Goal: Task Accomplishment & Management: Use online tool/utility

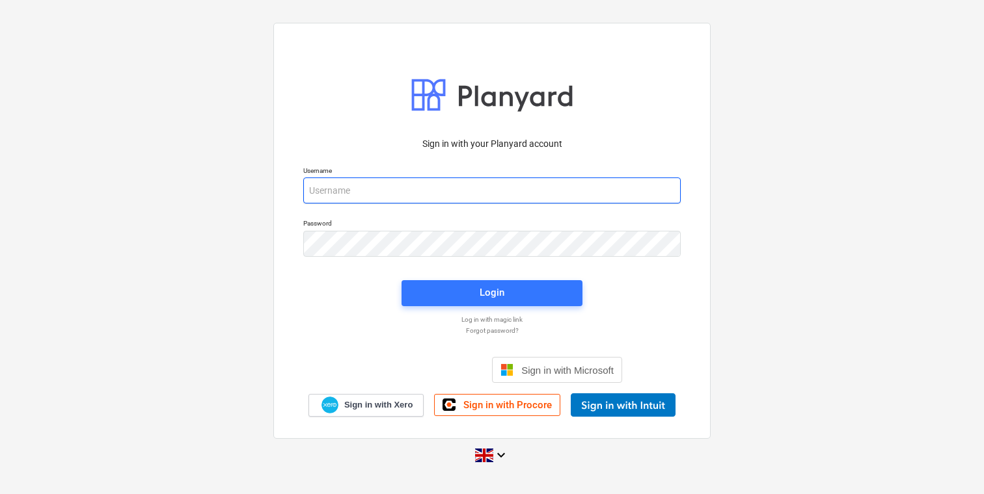
click at [492, 182] on input "email" at bounding box center [491, 191] width 377 height 26
type input "[EMAIL_ADDRESS][DOMAIN_NAME]"
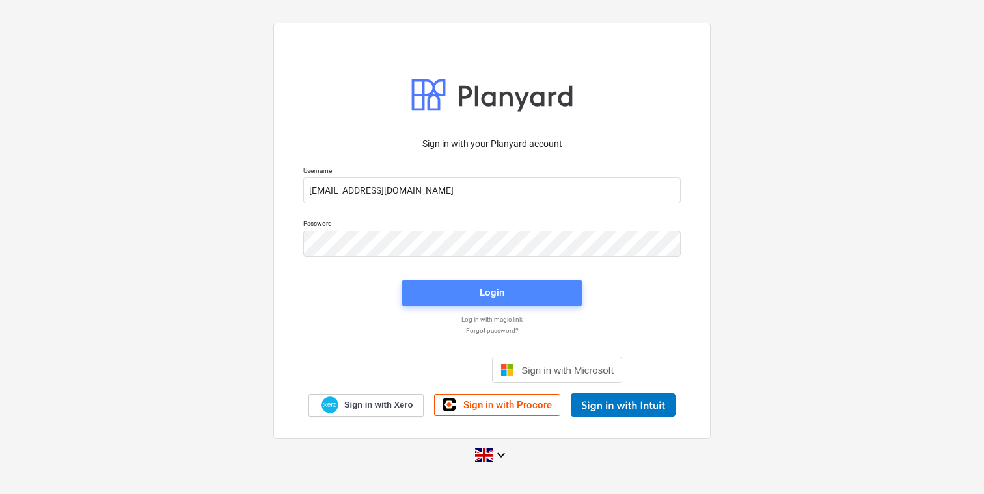
click at [439, 293] on span "Login" at bounding box center [492, 292] width 150 height 17
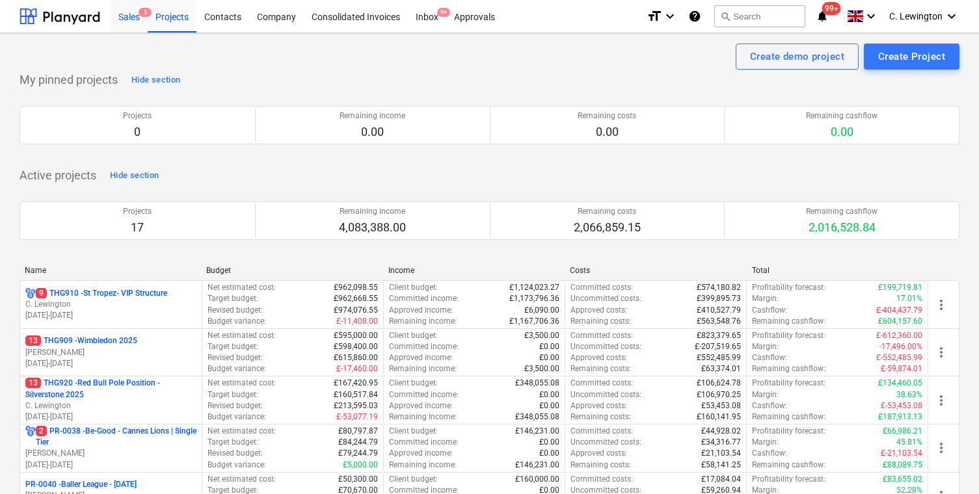
click at [136, 20] on div "Sales 5" at bounding box center [129, 15] width 37 height 33
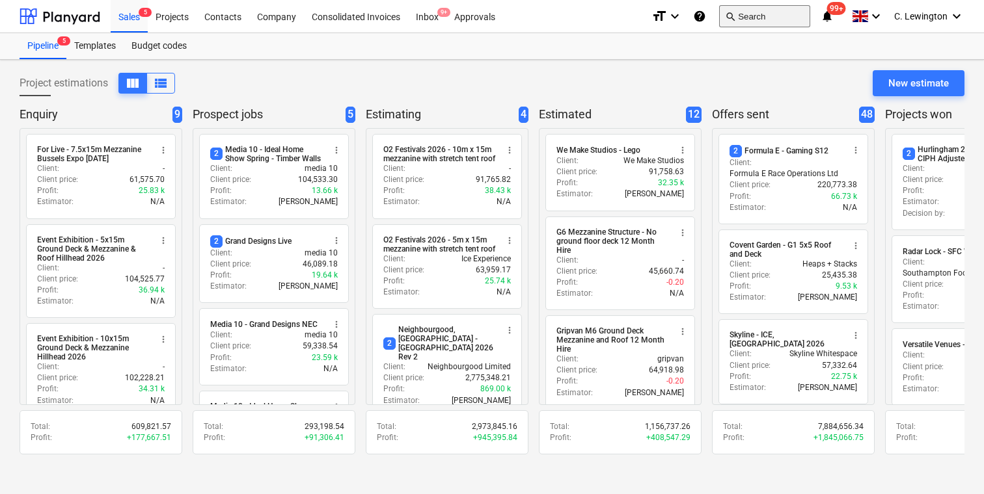
click at [766, 25] on button "search Search" at bounding box center [764, 16] width 91 height 22
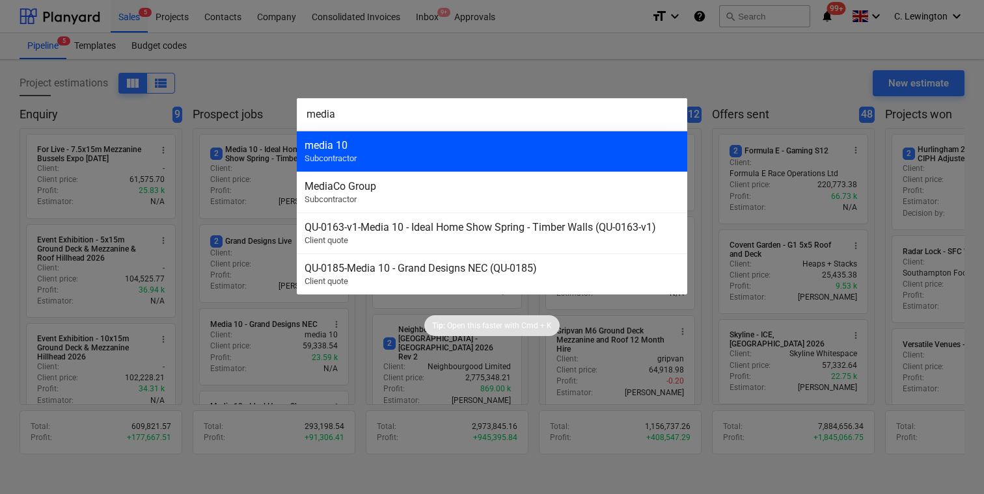
type input "media"
click at [462, 137] on div "media 10 Subcontractor" at bounding box center [492, 151] width 390 height 41
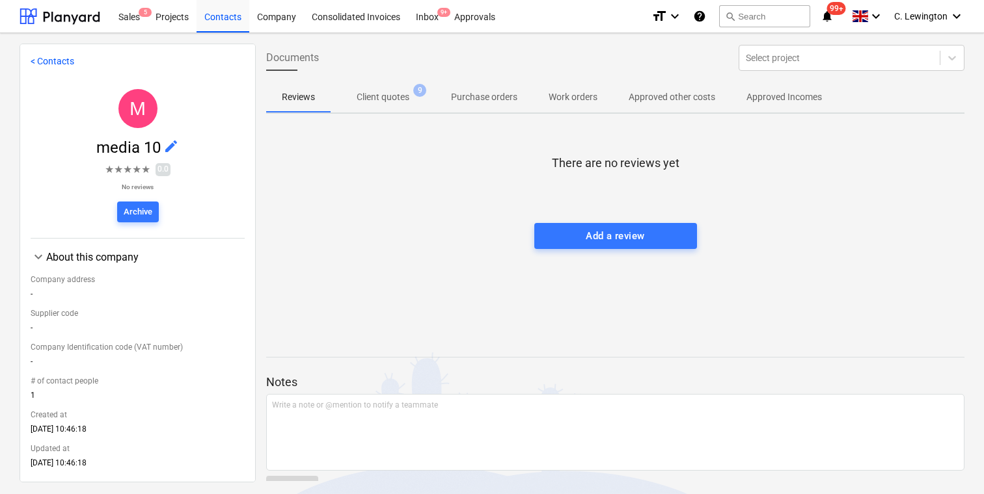
click at [409, 104] on p "Client quotes" at bounding box center [383, 97] width 53 height 14
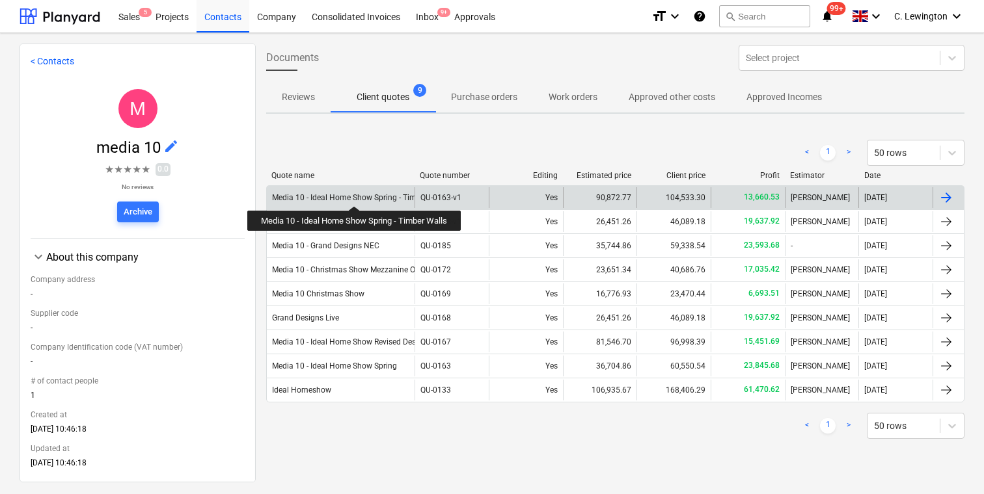
click at [355, 195] on div "Media 10 - Ideal Home Show Spring - Timber Walls" at bounding box center [360, 197] width 177 height 9
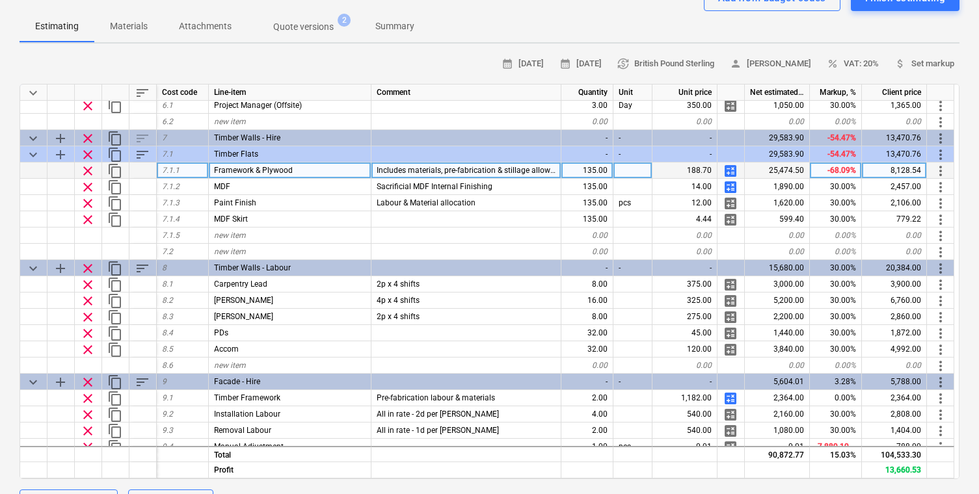
scroll to position [391, 0]
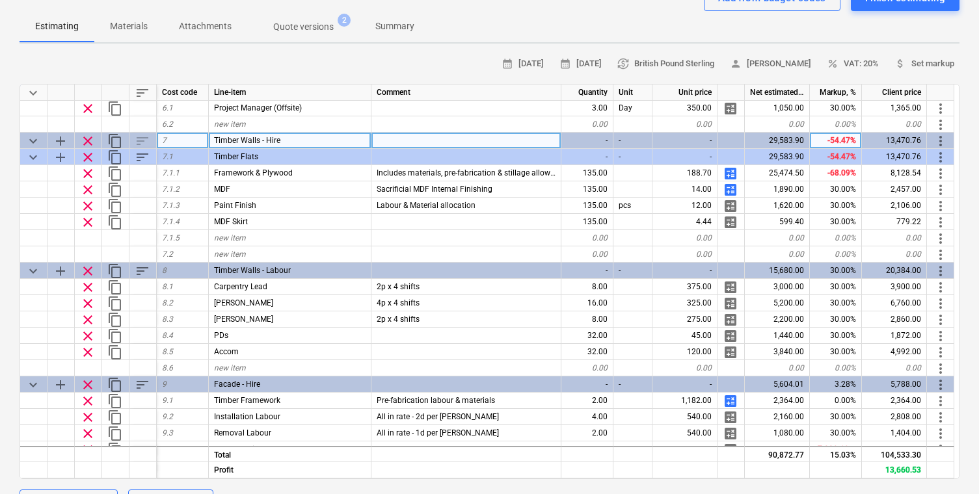
click at [37, 141] on span "keyboard_arrow_down" at bounding box center [33, 141] width 16 height 16
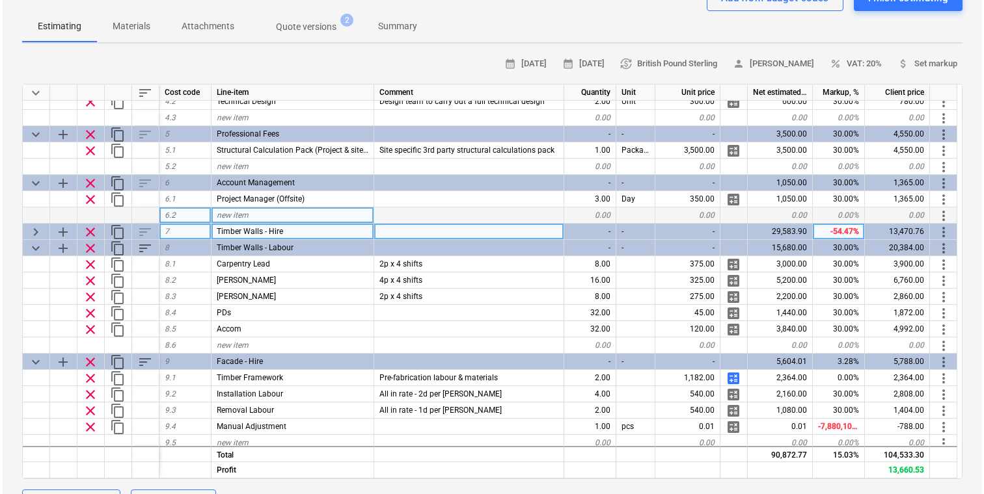
scroll to position [321, 0]
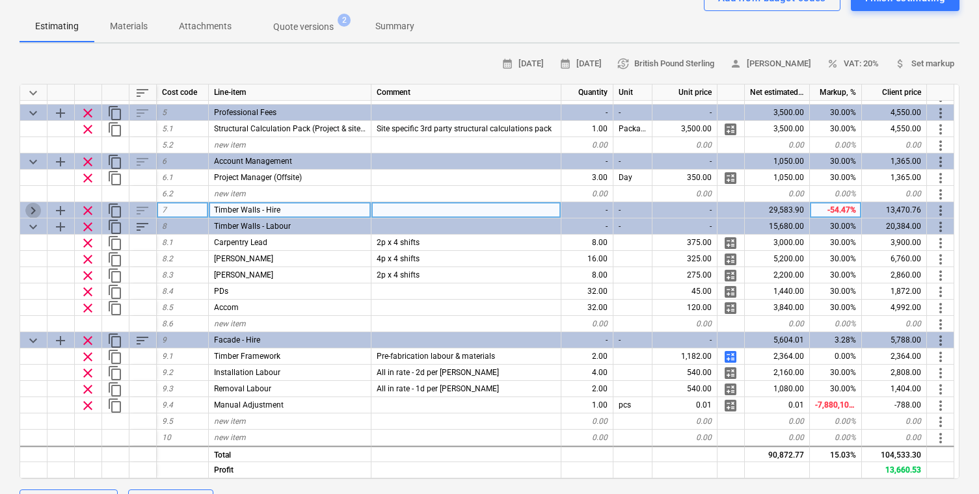
click at [31, 212] on span "keyboard_arrow_right" at bounding box center [33, 211] width 16 height 16
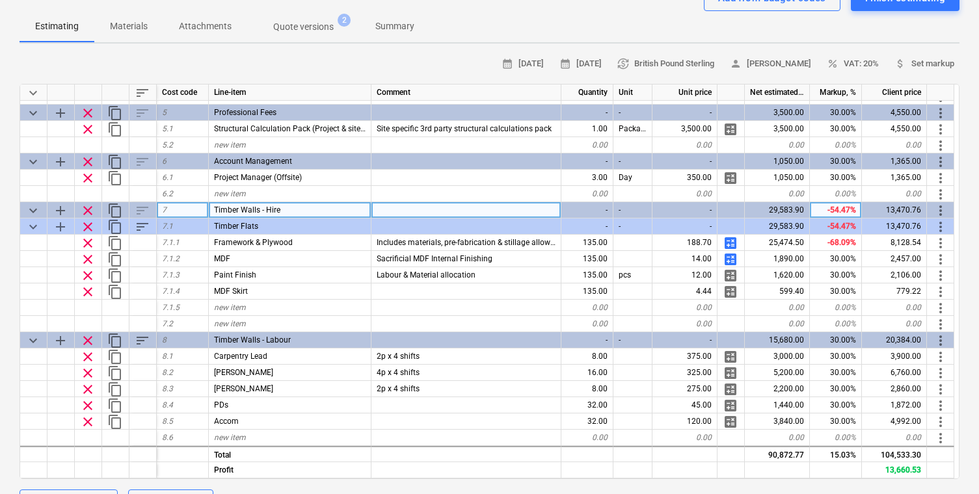
click at [31, 212] on span "keyboard_arrow_down" at bounding box center [33, 211] width 16 height 16
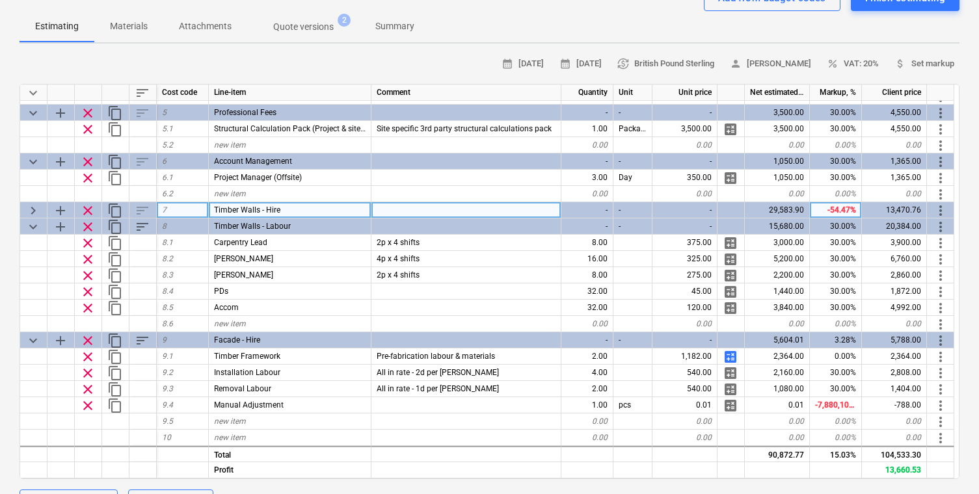
click at [36, 213] on span "keyboard_arrow_right" at bounding box center [33, 211] width 16 height 16
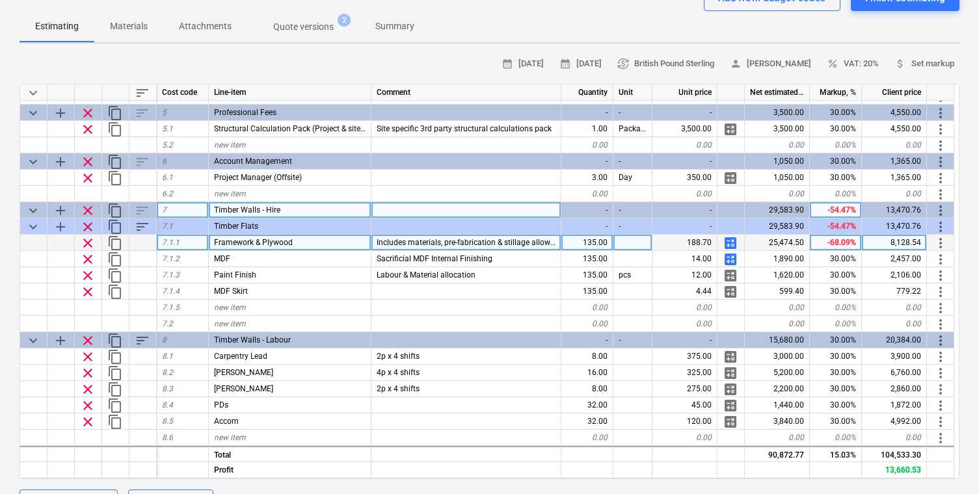
click at [731, 244] on span "calculate" at bounding box center [731, 244] width 16 height 16
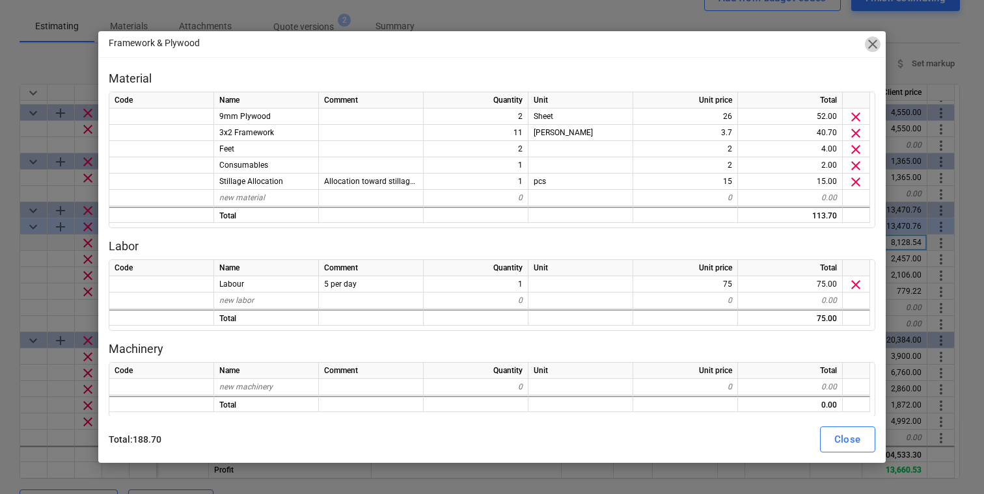
click at [873, 42] on span "close" at bounding box center [873, 44] width 16 height 16
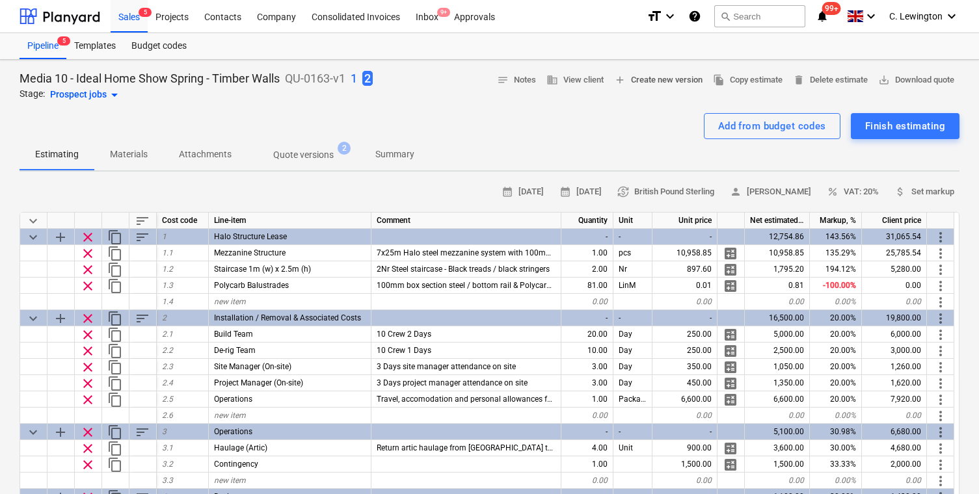
click at [645, 81] on span "add Create new version" at bounding box center [658, 80] width 88 height 15
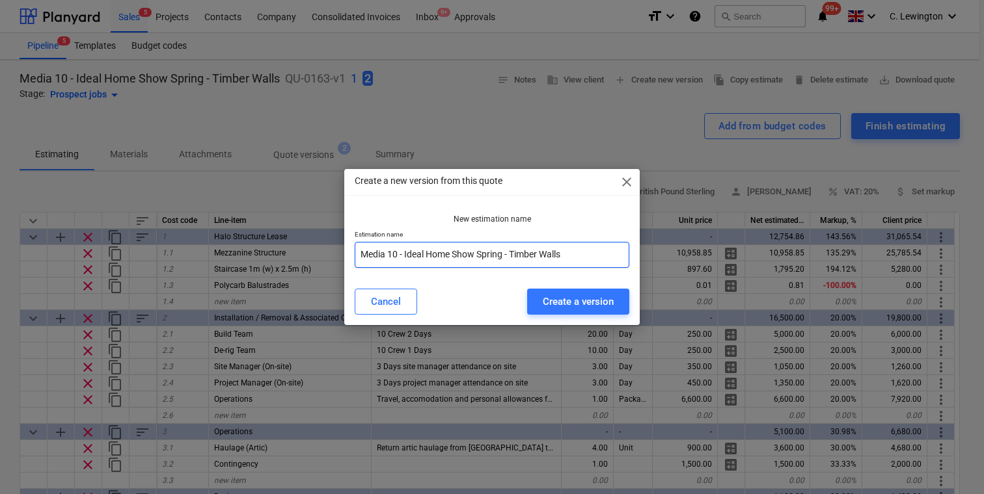
click at [568, 255] on input "Media 10 - Ideal Home Show Spring - Timber Walls" at bounding box center [492, 255] width 275 height 26
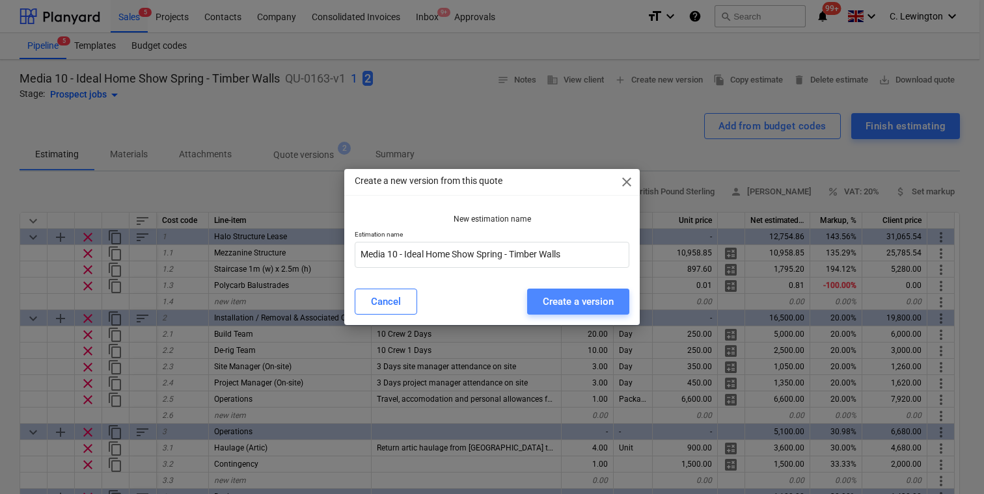
click at [563, 306] on div "Create a version" at bounding box center [578, 301] width 71 height 17
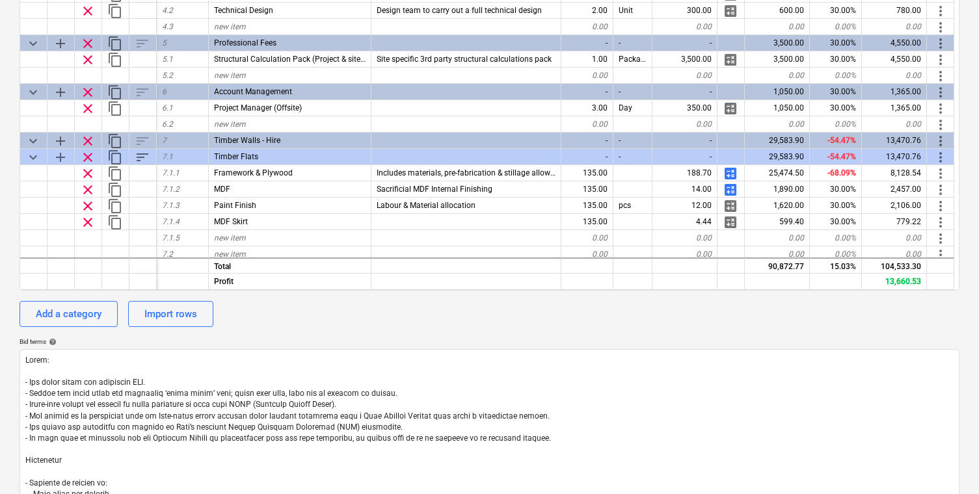
scroll to position [236, 0]
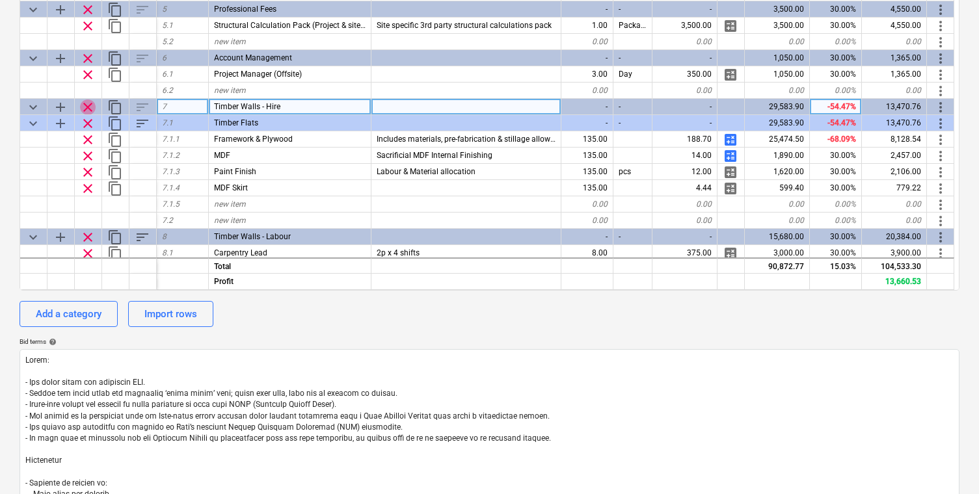
click at [87, 106] on span "clear" at bounding box center [88, 108] width 16 height 16
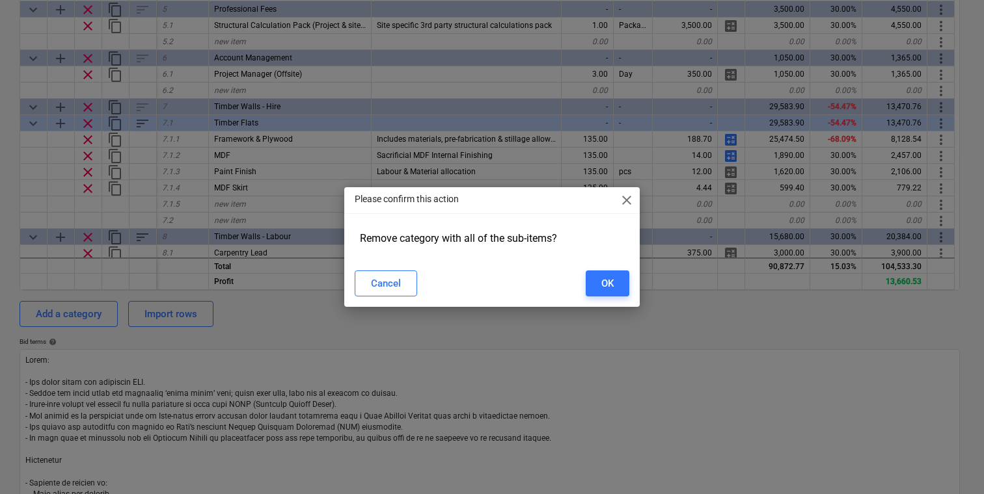
click at [627, 200] on span "close" at bounding box center [627, 201] width 16 height 16
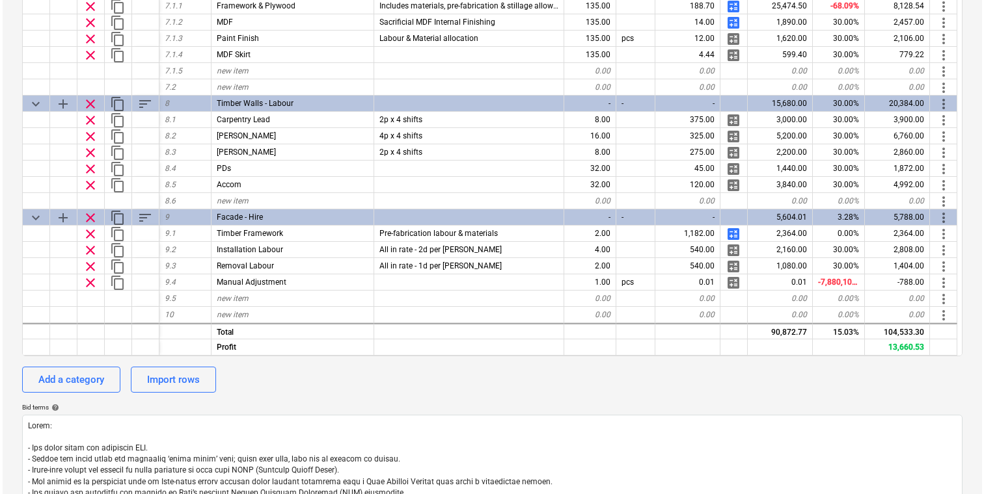
scroll to position [247, 0]
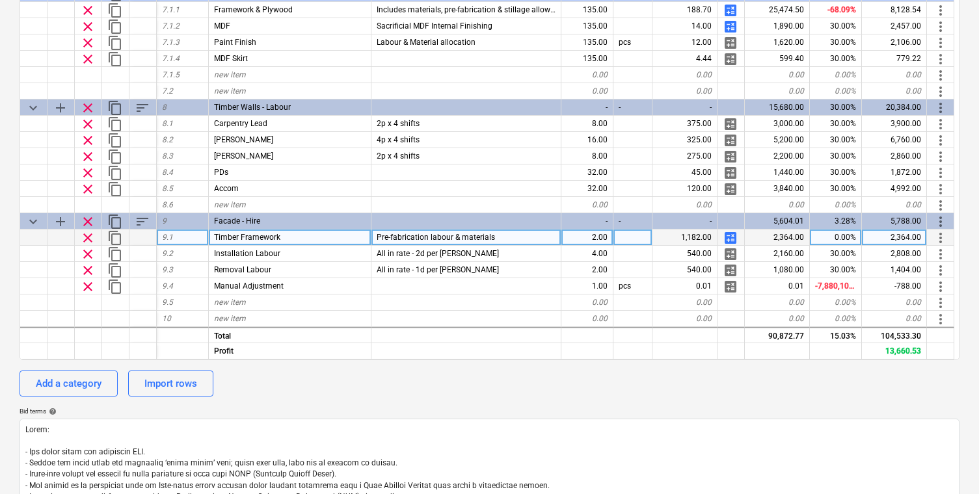
click at [731, 242] on span "calculate" at bounding box center [731, 238] width 16 height 16
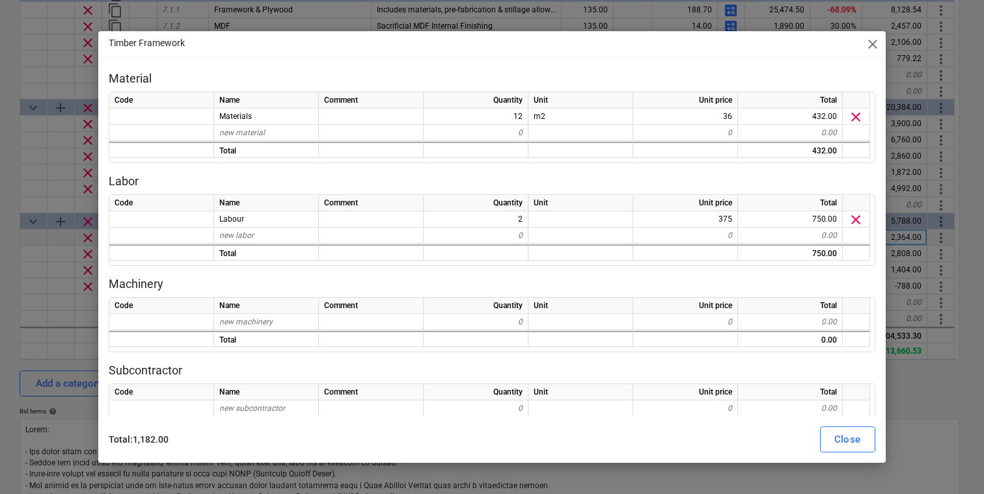
click at [874, 43] on span "close" at bounding box center [873, 44] width 16 height 16
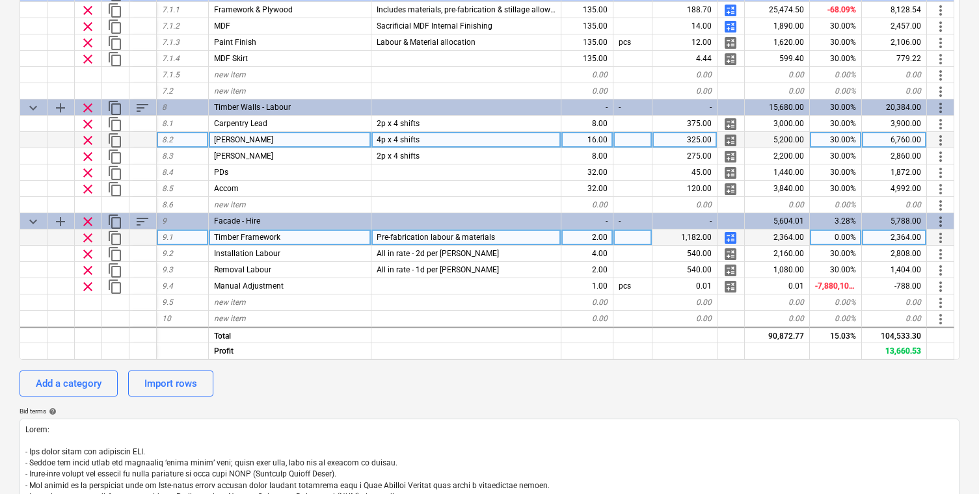
click at [88, 140] on span "clear" at bounding box center [88, 141] width 16 height 16
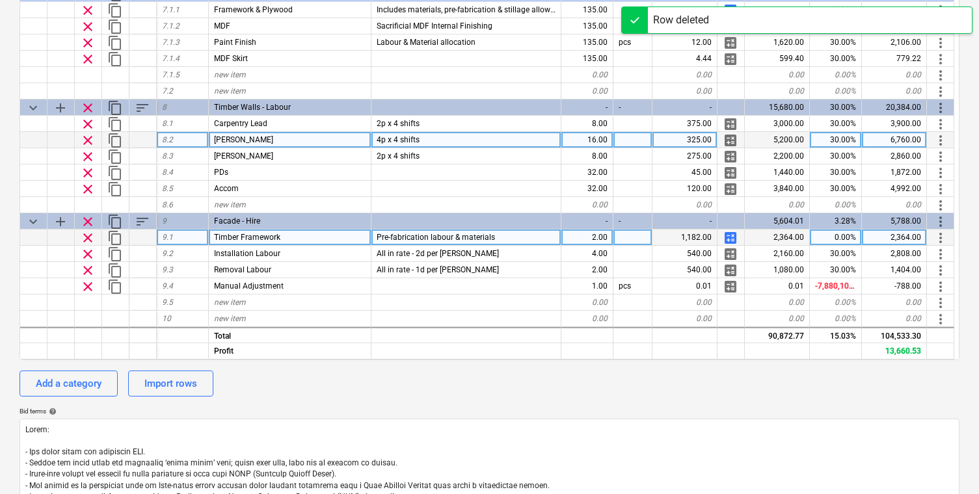
scroll to position [419, 0]
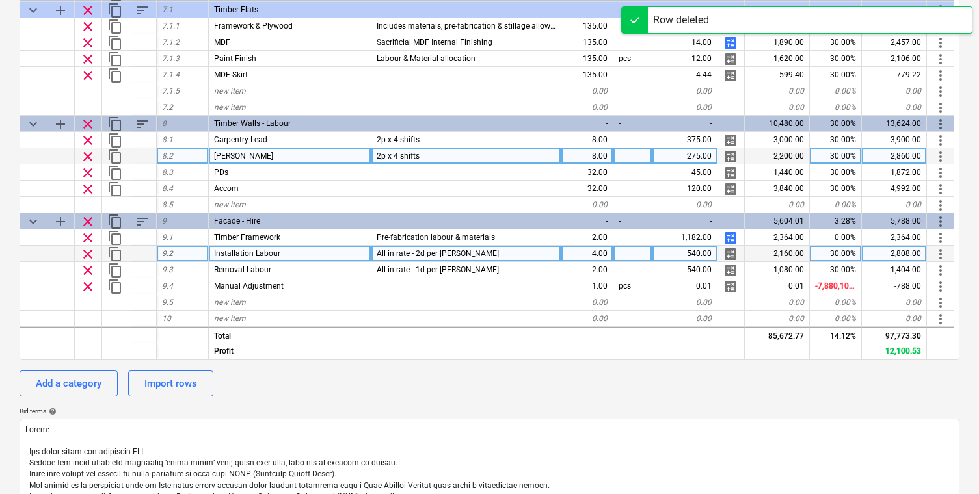
click at [87, 158] on span "clear" at bounding box center [88, 157] width 16 height 16
type textarea "x"
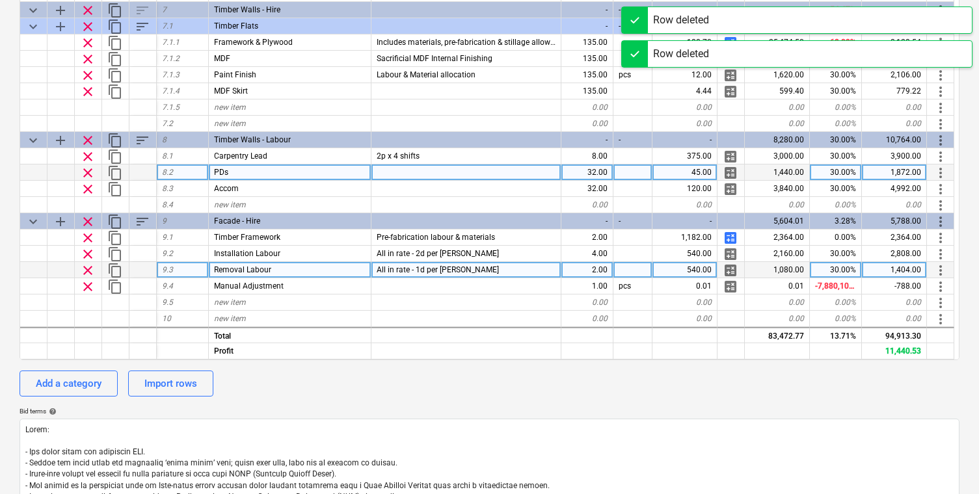
scroll to position [403, 0]
click at [591, 172] on div "32.00" at bounding box center [588, 173] width 52 height 16
type input "8"
type textarea "x"
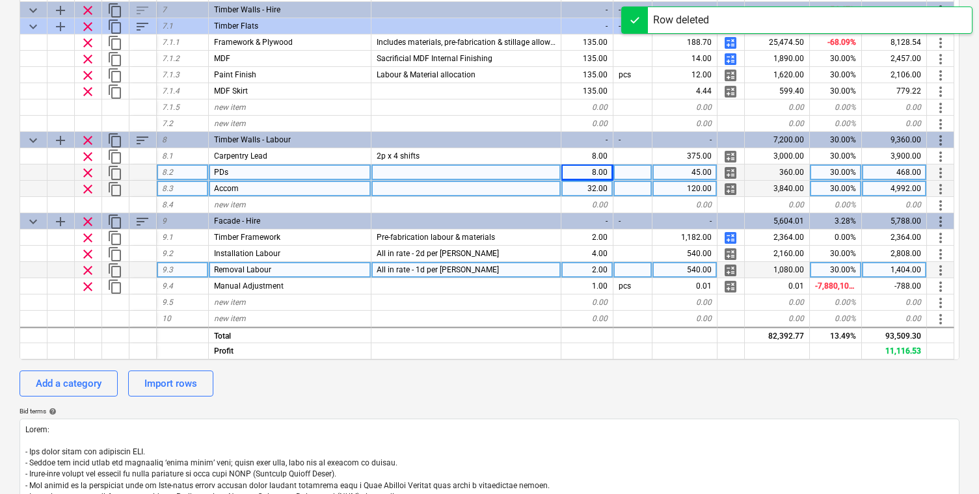
click at [588, 188] on div "32.00" at bounding box center [588, 189] width 52 height 16
type input "8"
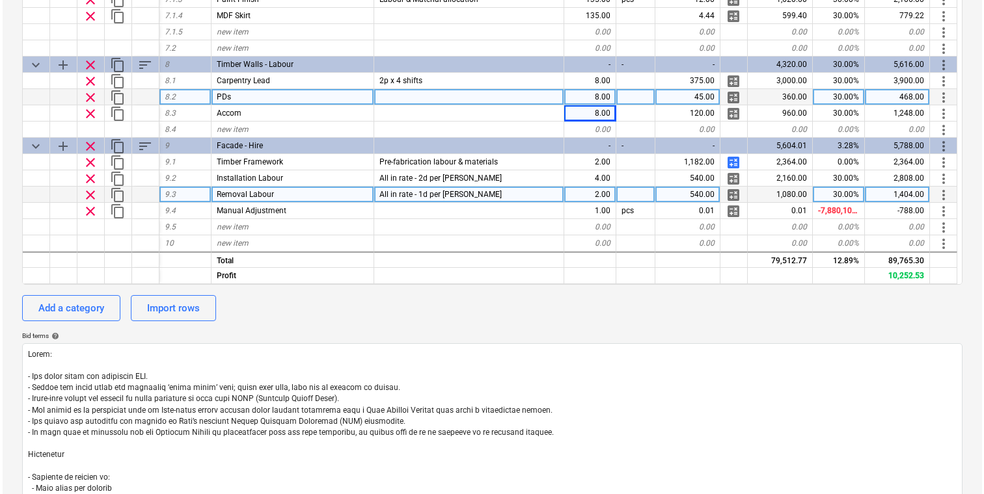
scroll to position [315, 0]
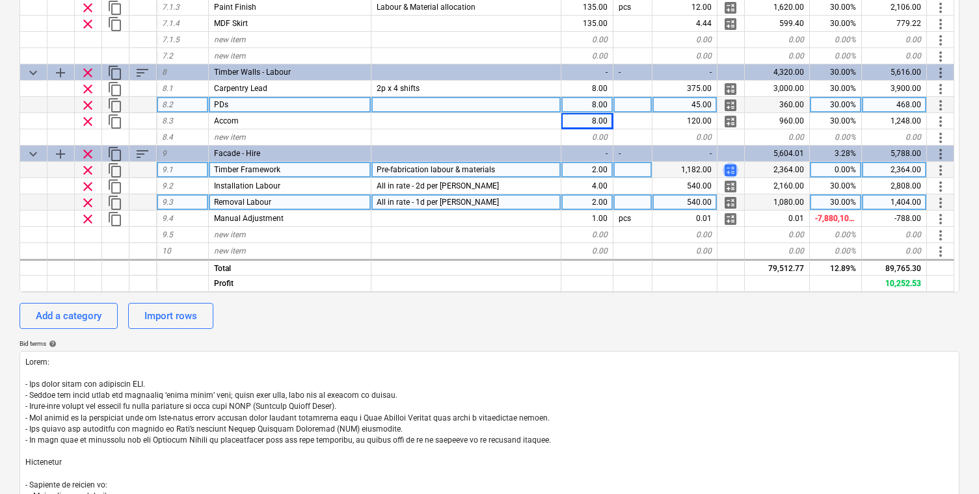
click at [731, 169] on span "calculate" at bounding box center [731, 171] width 16 height 16
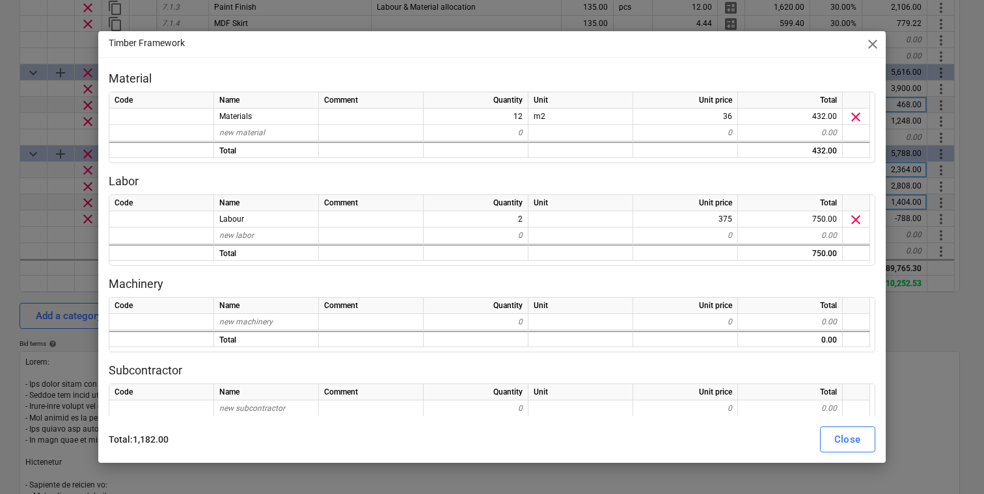
click at [876, 47] on span "close" at bounding box center [873, 44] width 16 height 16
type textarea "x"
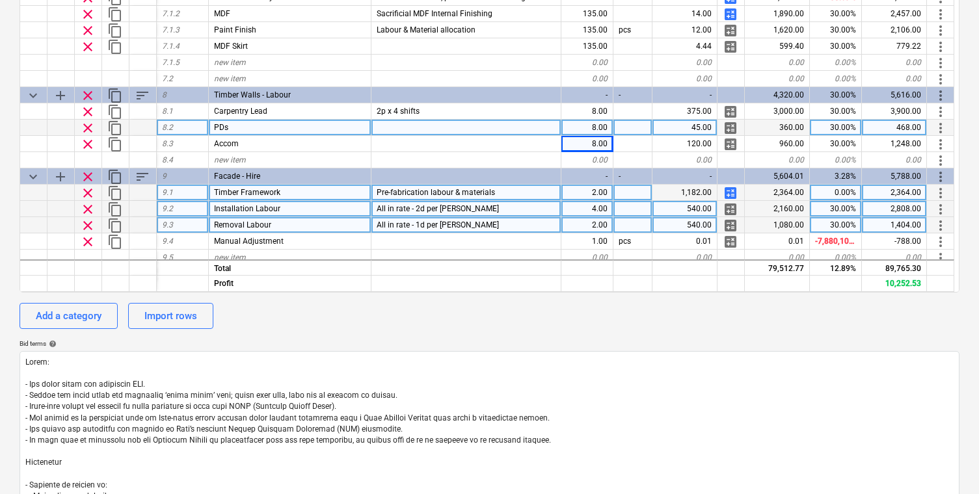
scroll to position [403, 0]
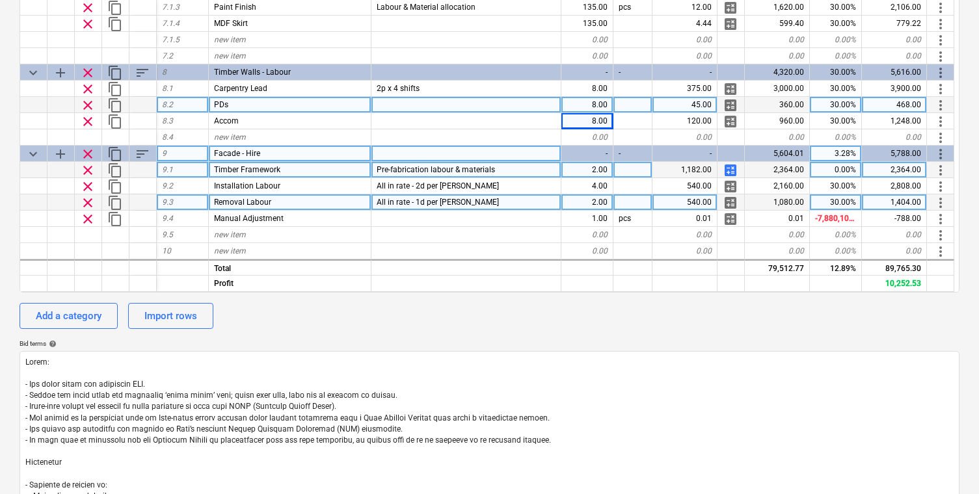
click at [287, 156] on div "Facade - Hire" at bounding box center [290, 154] width 163 height 16
type input "Manual Adjustments"
click at [88, 171] on span "clear" at bounding box center [88, 171] width 16 height 16
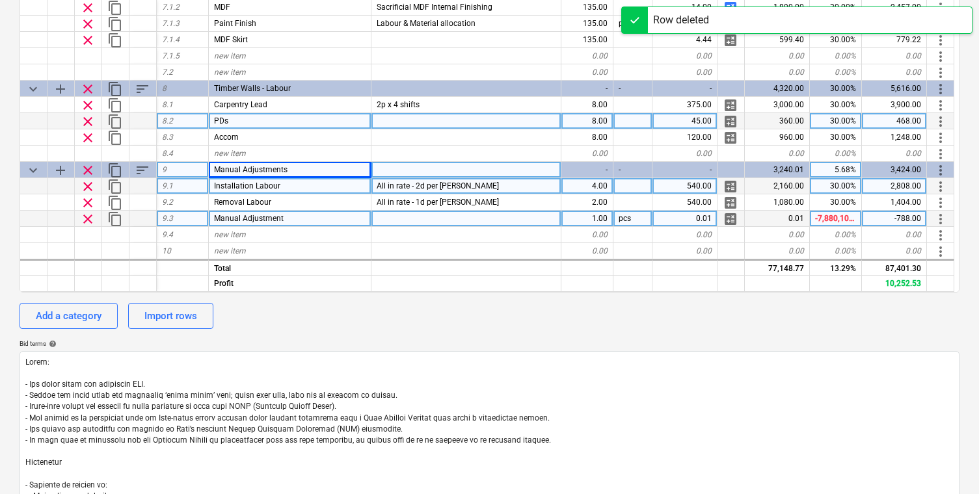
scroll to position [386, 0]
click at [85, 182] on span "clear" at bounding box center [88, 187] width 16 height 16
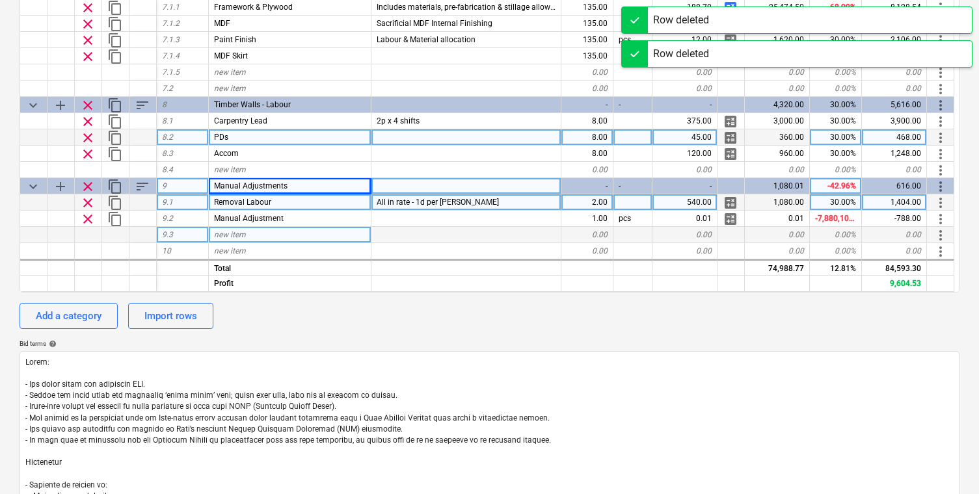
click at [87, 200] on span "clear" at bounding box center [88, 203] width 16 height 16
type textarea "x"
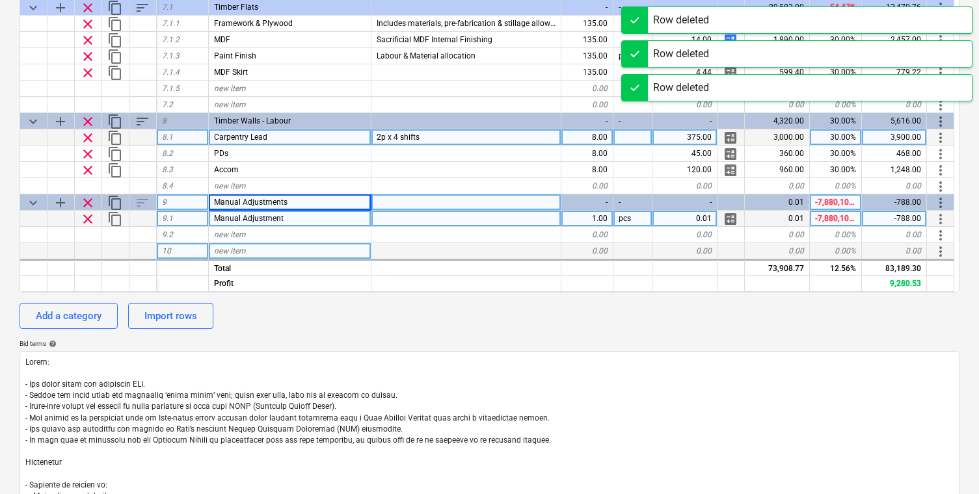
click at [454, 142] on div "2p x 4 shifts" at bounding box center [467, 137] width 190 height 16
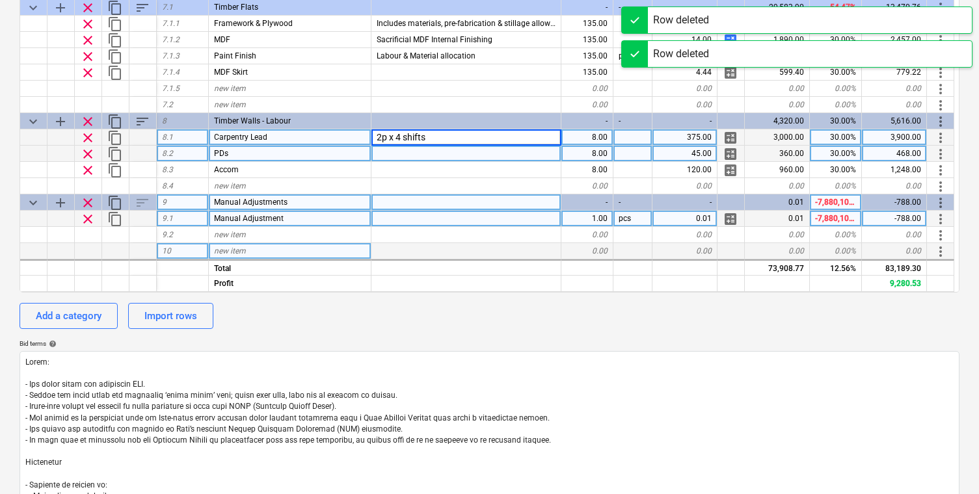
click at [440, 154] on div at bounding box center [467, 154] width 190 height 16
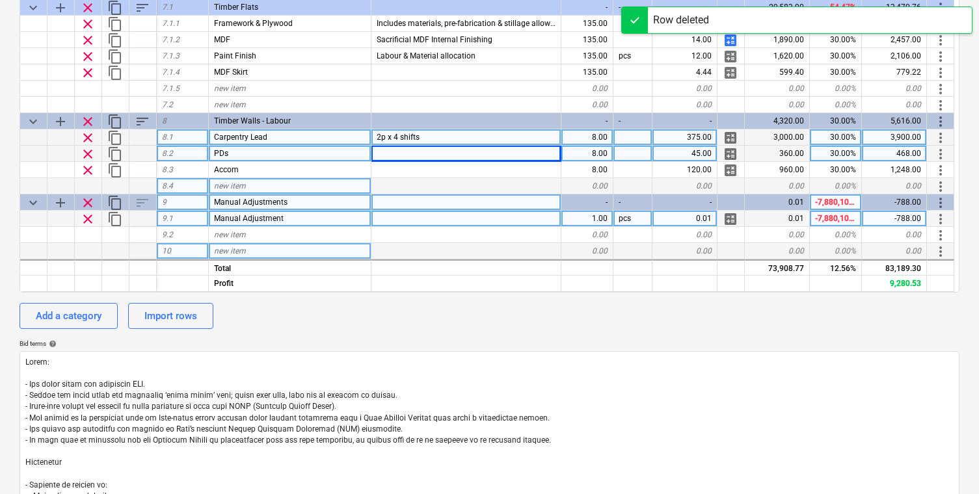
click at [306, 185] on div "new item" at bounding box center [290, 186] width 163 height 16
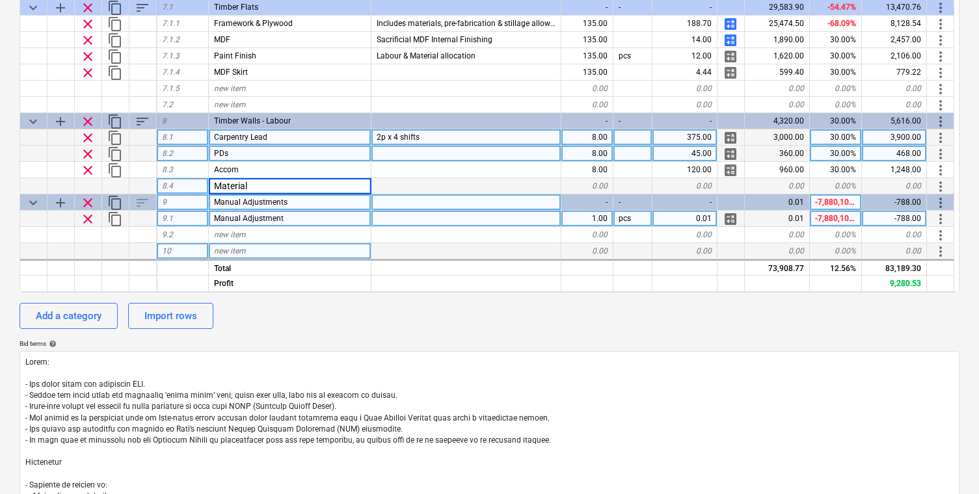
type input "Materials"
type textarea "x"
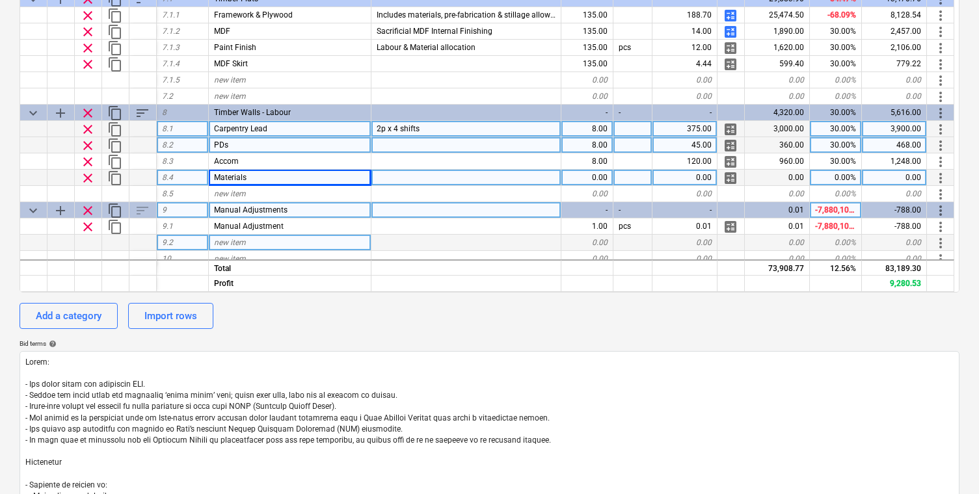
scroll to position [364, 0]
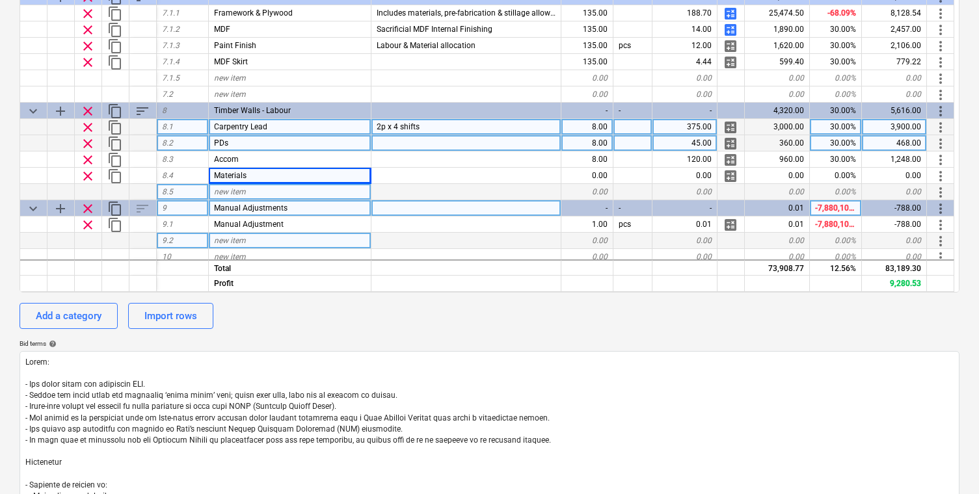
click at [316, 193] on div "new item" at bounding box center [290, 192] width 163 height 16
type input "Pre-fabrication"
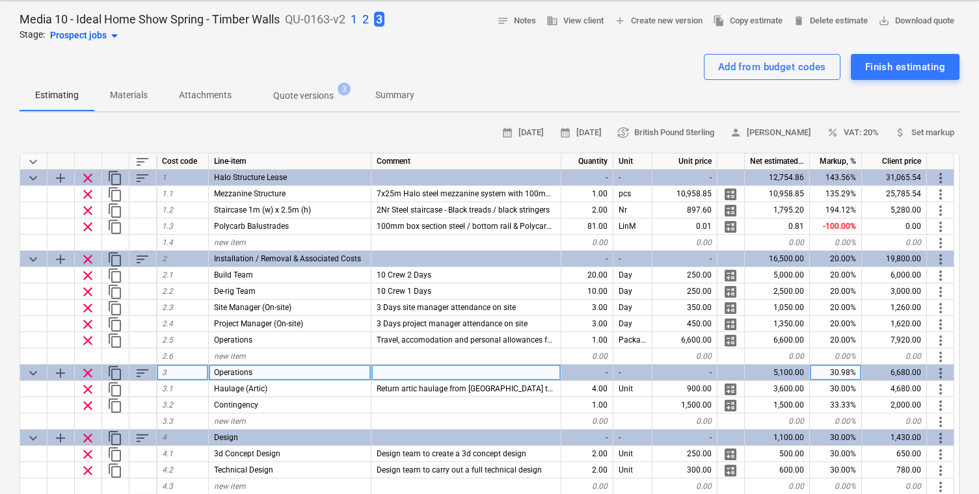
scroll to position [0, 0]
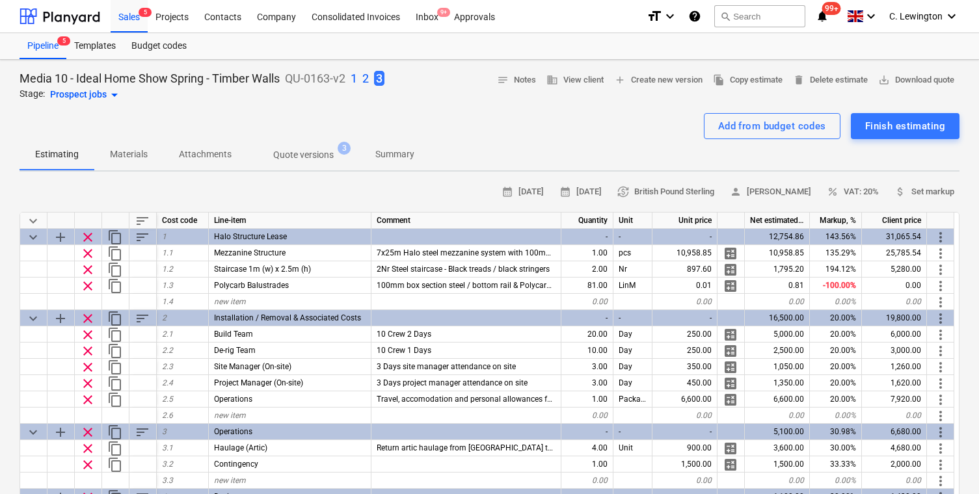
click at [369, 81] on p "2" at bounding box center [365, 79] width 7 height 16
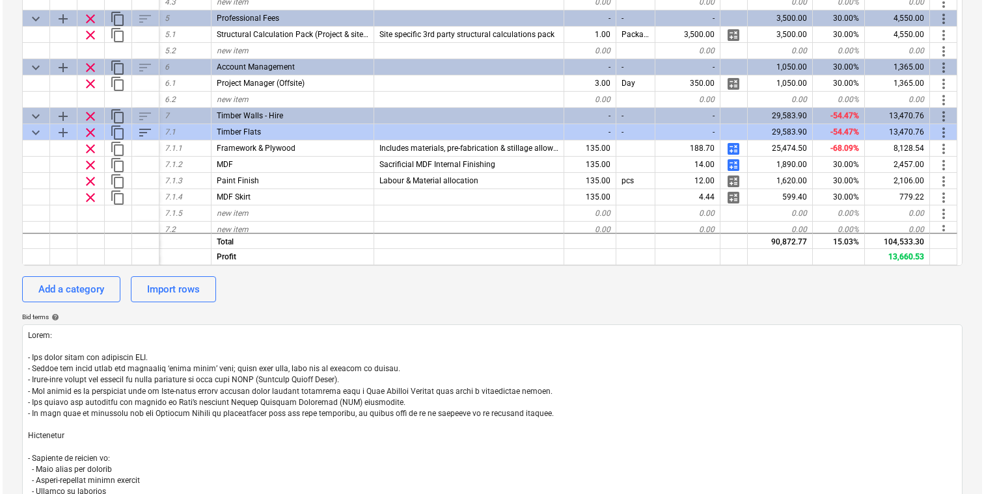
scroll to position [205, 0]
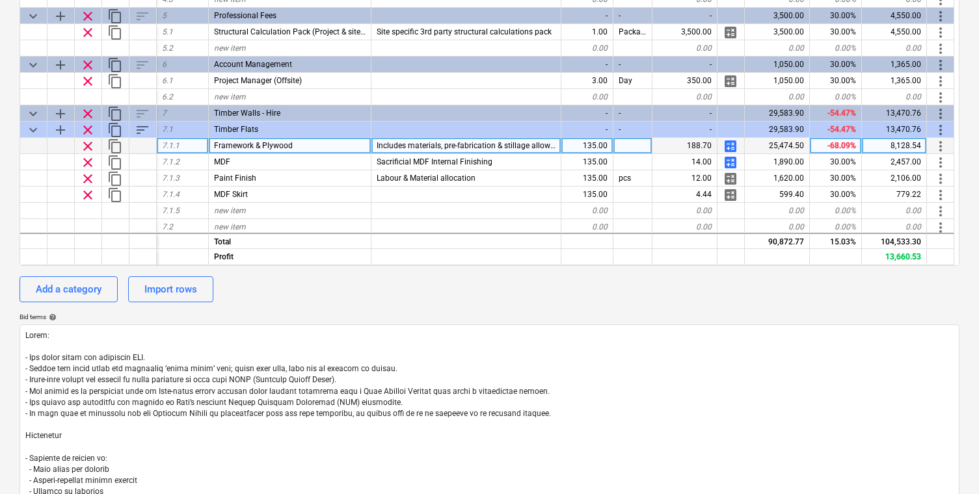
click at [733, 150] on span "calculate" at bounding box center [731, 147] width 16 height 16
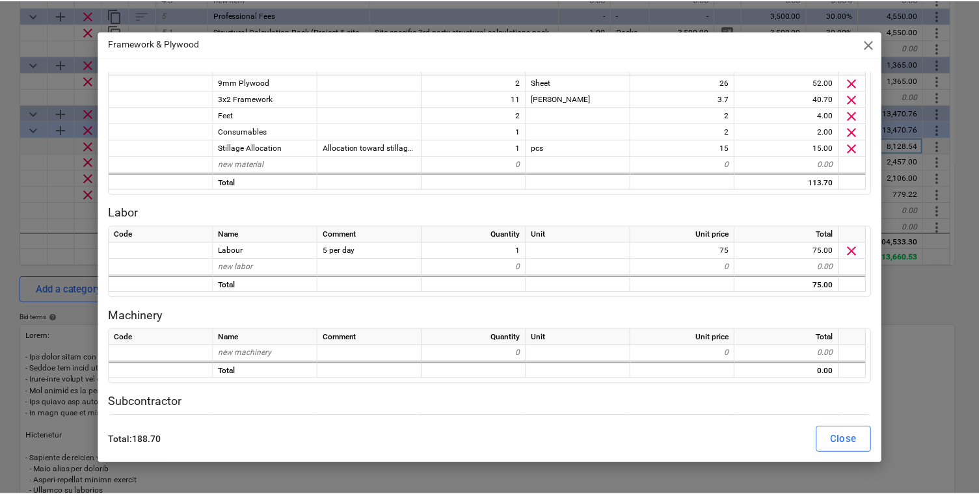
scroll to position [33, 0]
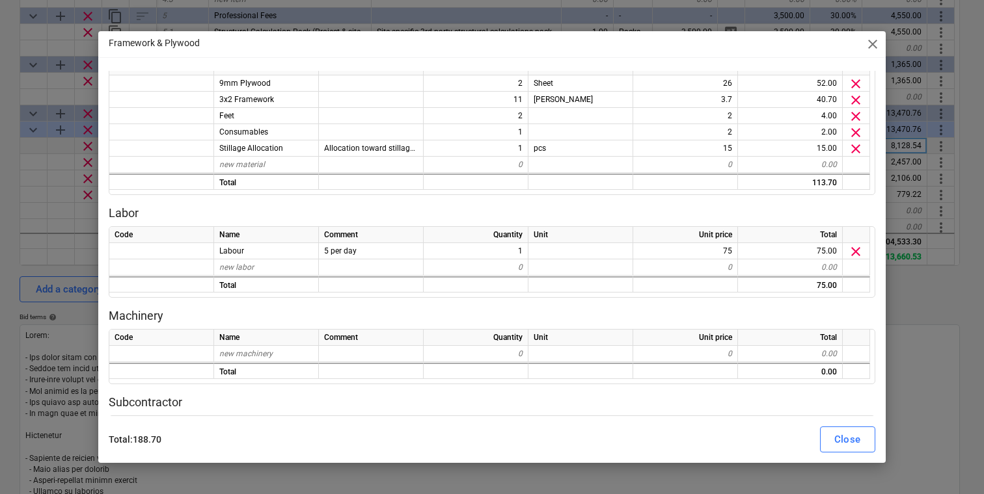
click at [874, 42] on span "close" at bounding box center [873, 44] width 16 height 16
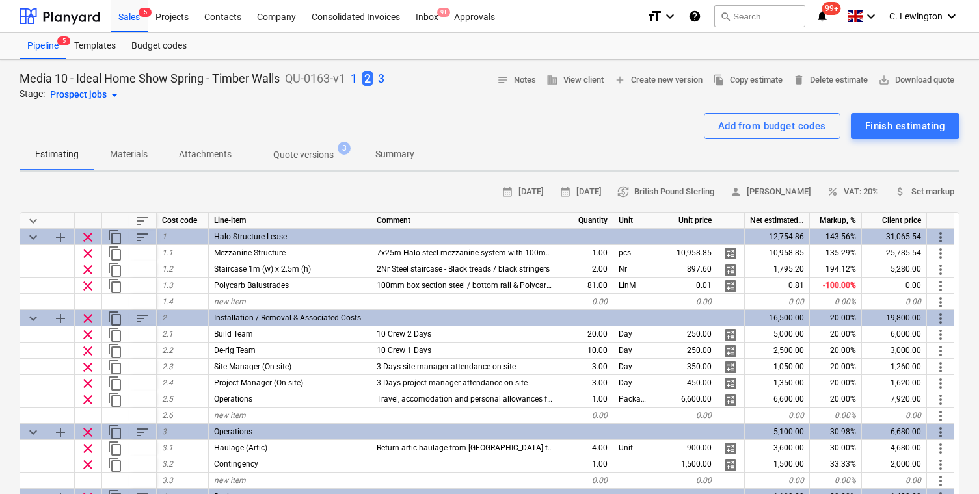
click at [383, 78] on p "3" at bounding box center [381, 79] width 7 height 16
click at [364, 76] on p "2" at bounding box center [365, 79] width 7 height 16
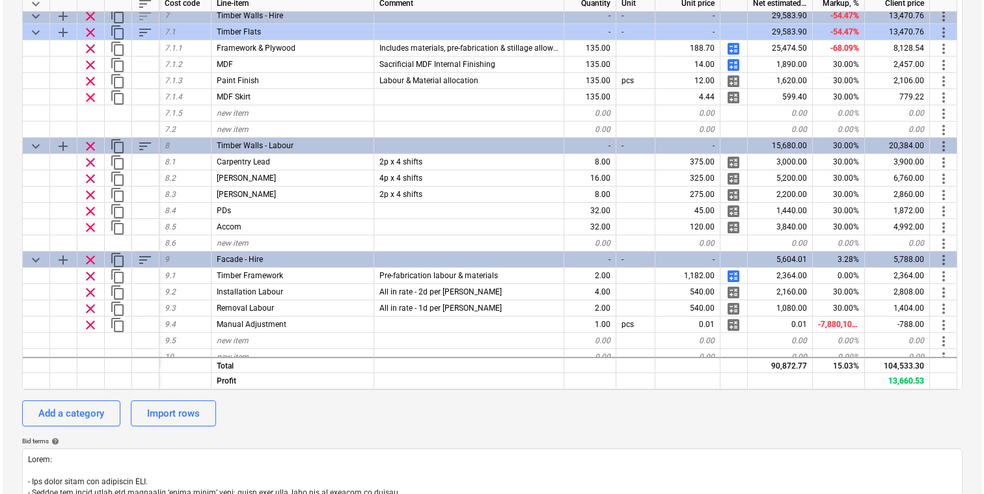
scroll to position [435, 0]
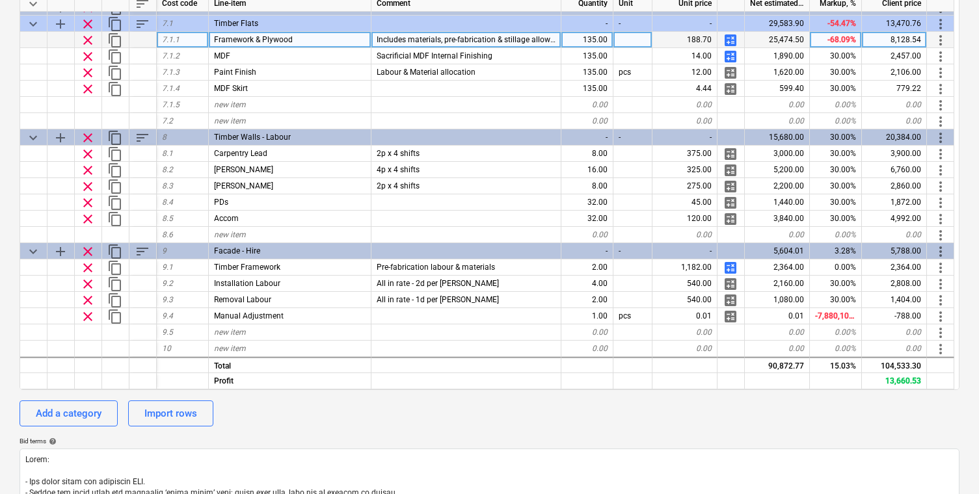
click at [733, 39] on span "calculate" at bounding box center [731, 41] width 16 height 16
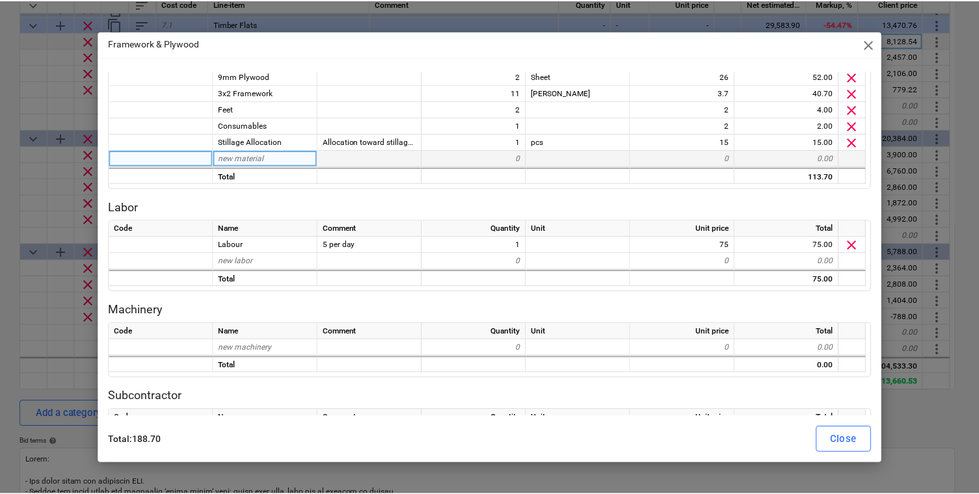
scroll to position [59, 0]
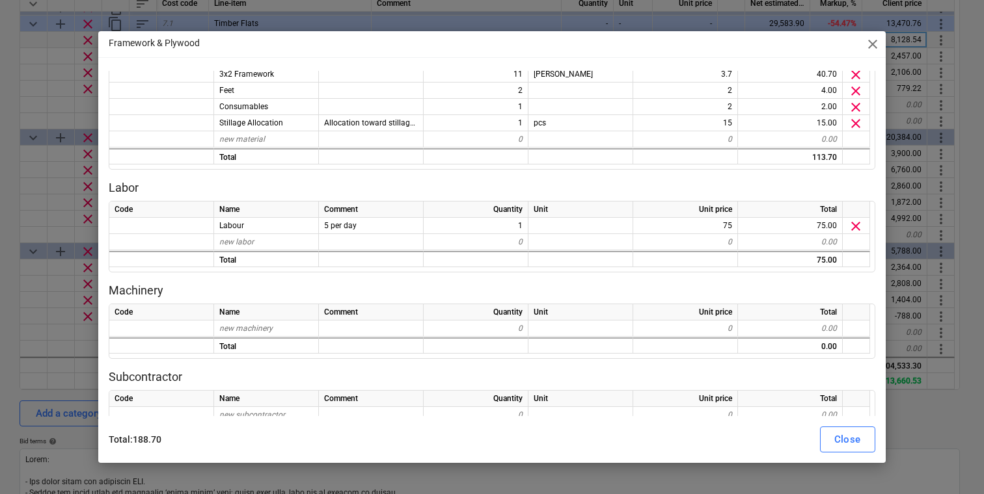
click at [874, 39] on span "close" at bounding box center [873, 44] width 16 height 16
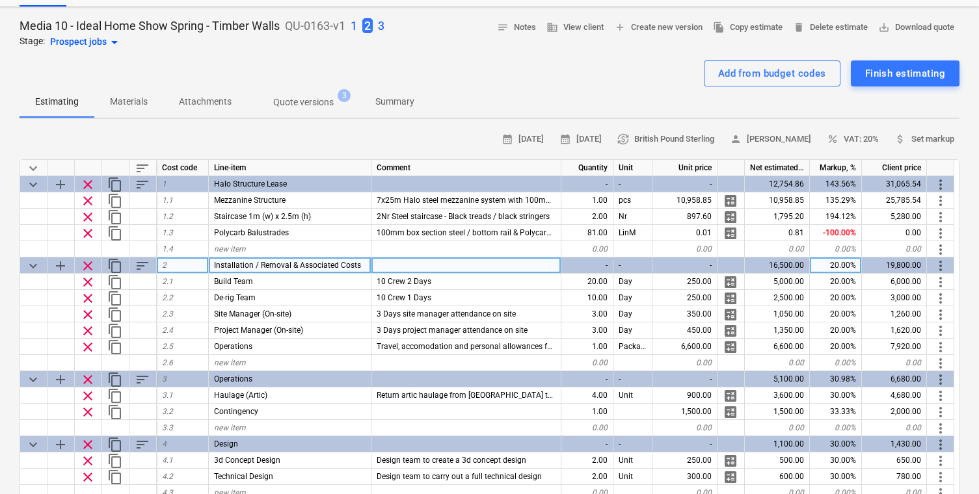
scroll to position [7, 0]
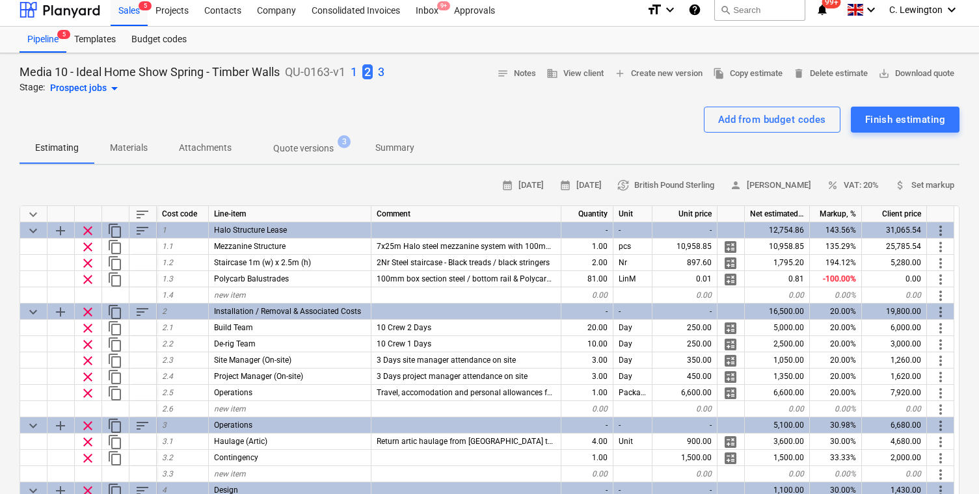
click at [384, 70] on p "3" at bounding box center [381, 72] width 7 height 16
click at [368, 71] on p "2" at bounding box center [365, 72] width 7 height 16
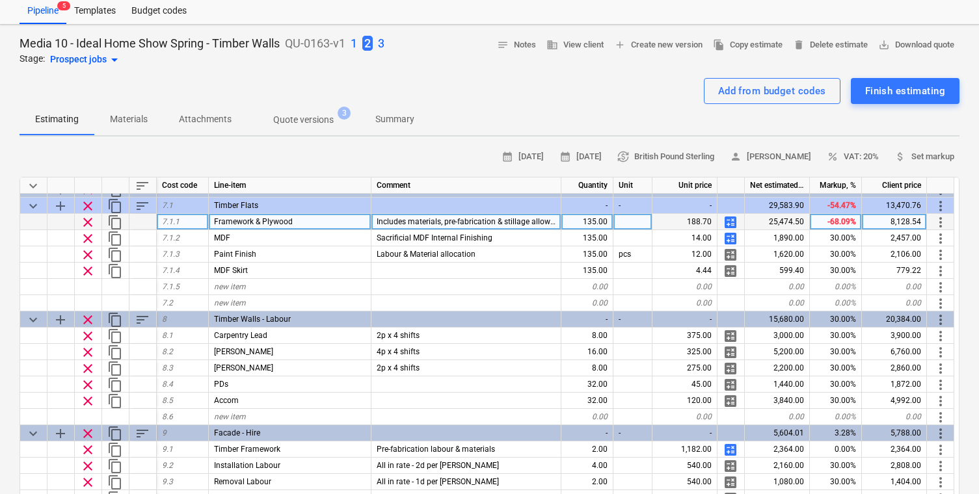
scroll to position [49, 0]
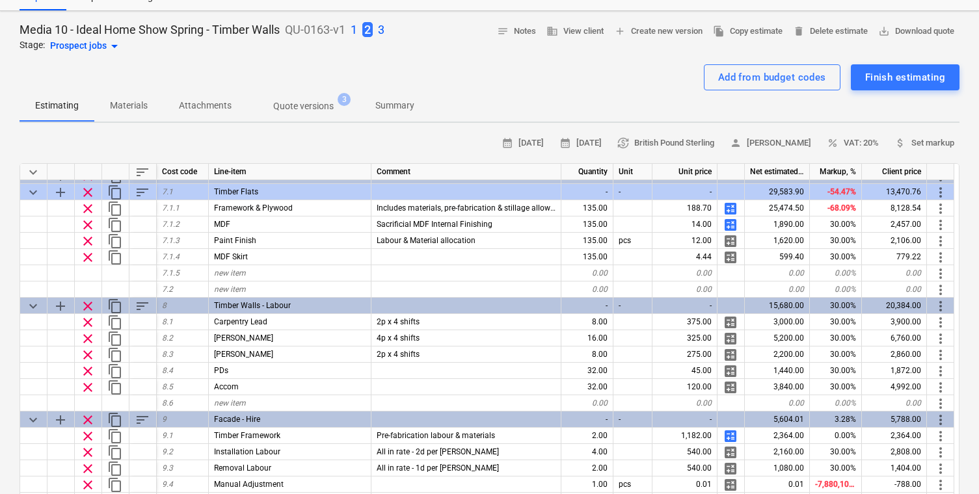
click at [385, 31] on p "3" at bounding box center [381, 30] width 7 height 16
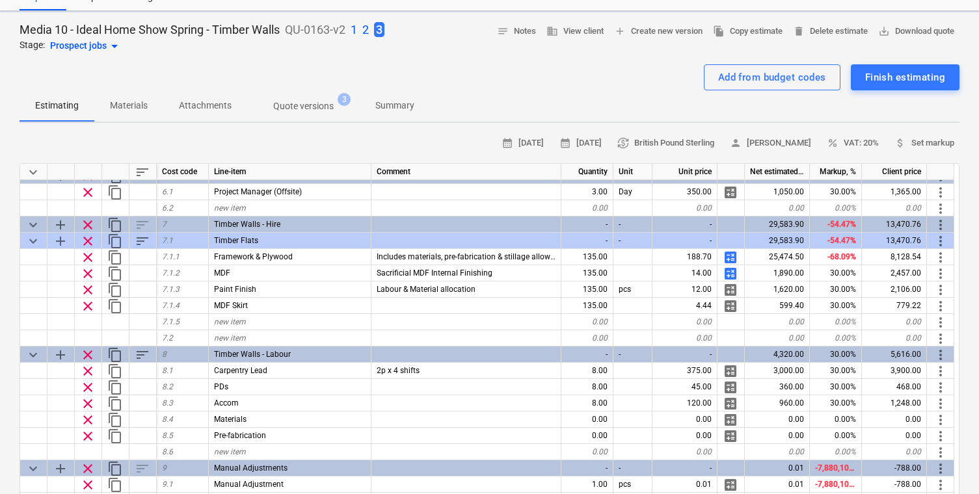
type textarea "x"
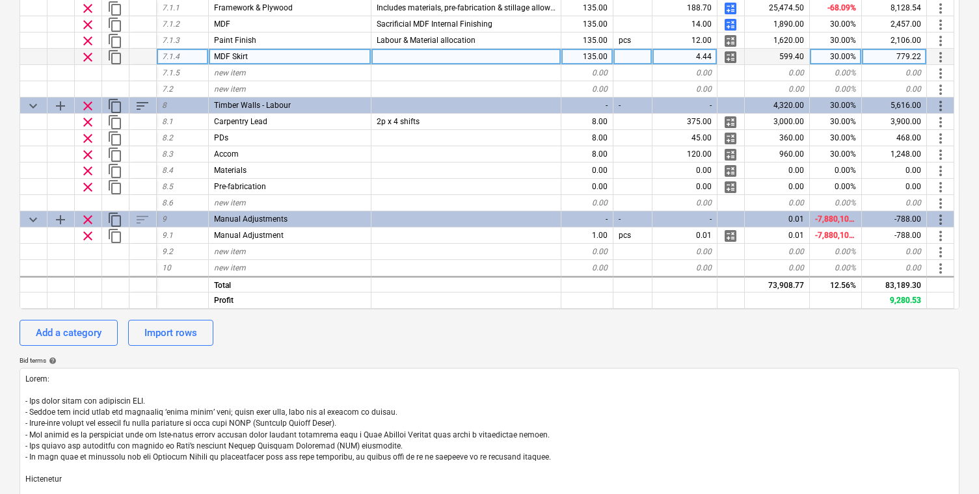
scroll to position [297, 0]
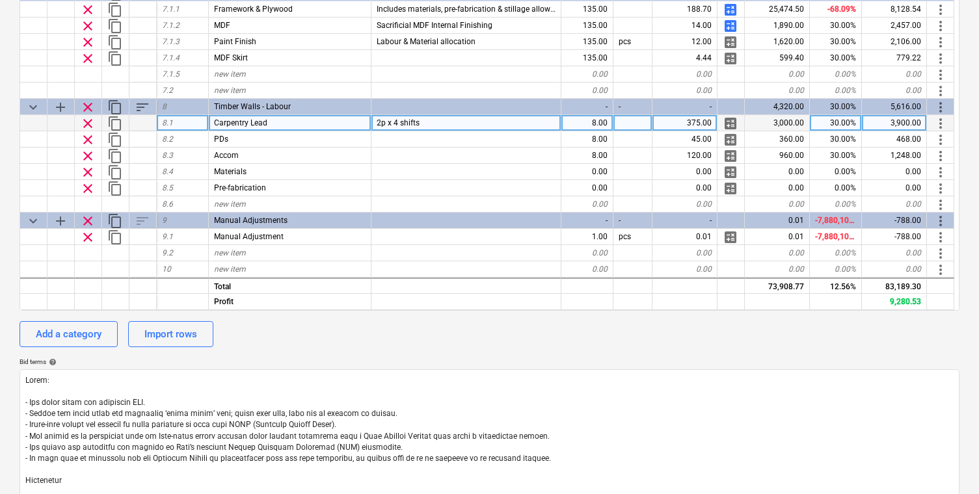
click at [593, 126] on div "8.00" at bounding box center [588, 123] width 52 height 16
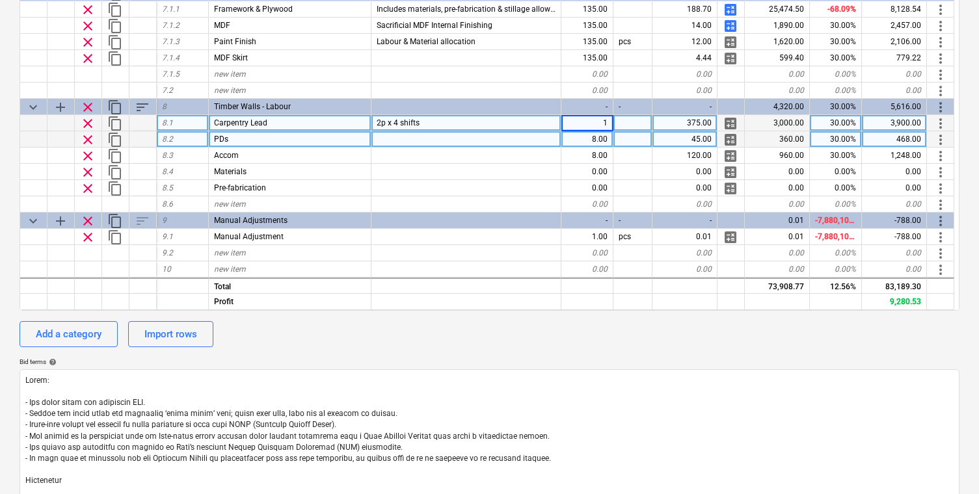
type input "12"
type textarea "x"
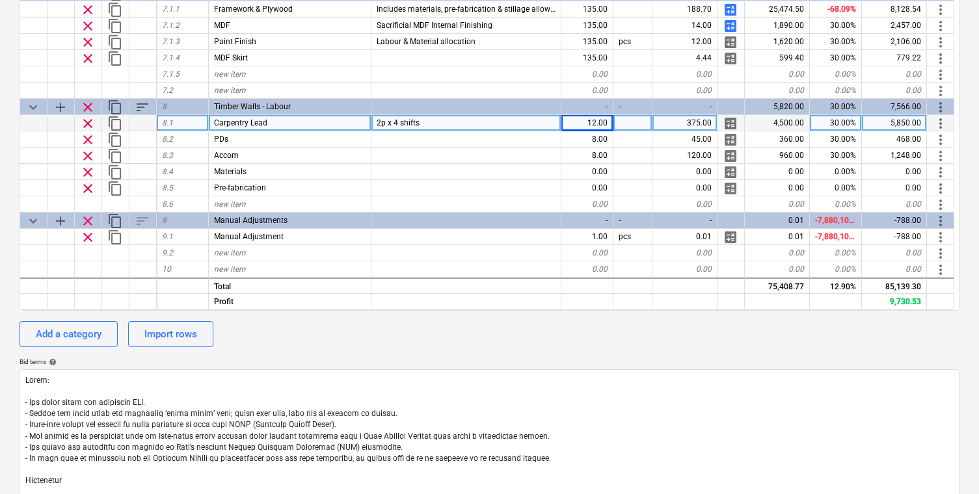
click at [404, 125] on span "2p x 4 shifts" at bounding box center [398, 122] width 43 height 9
type input "6 x 2 days"
click at [117, 126] on span "content_copy" at bounding box center [115, 124] width 16 height 16
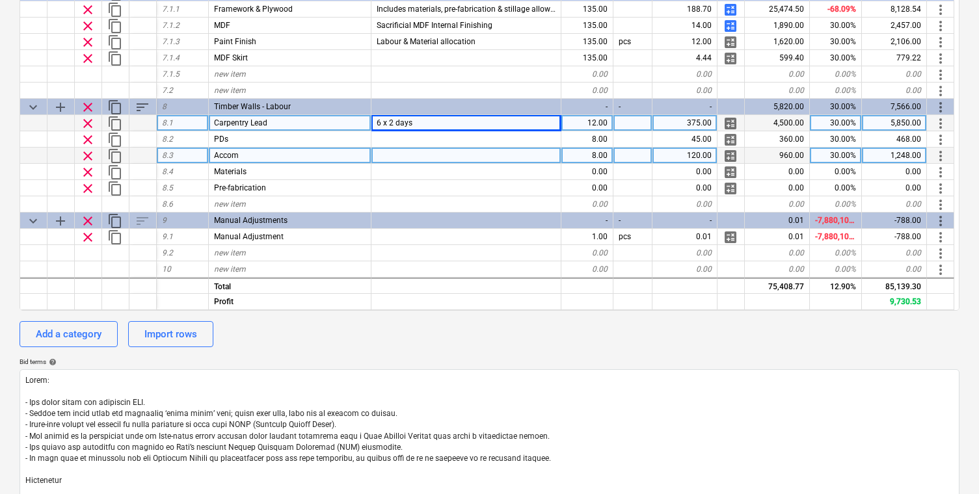
type textarea "x"
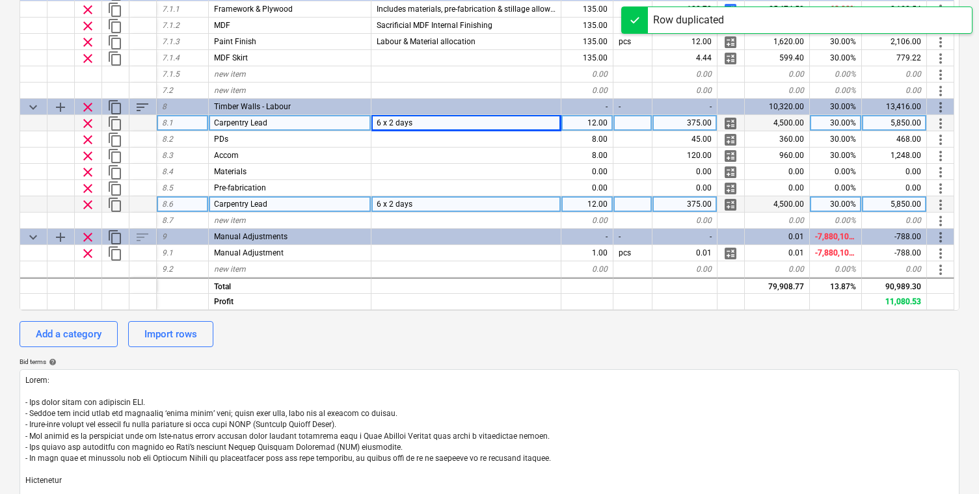
click at [271, 206] on div "Carpentry Lead" at bounding box center [290, 204] width 163 height 16
click at [291, 206] on input "Carpentry Lead" at bounding box center [290, 204] width 162 height 16
drag, startPoint x: 294, startPoint y: 205, endPoint x: 258, endPoint y: 205, distance: 36.4
click at [258, 205] on input "Carpentry Lead" at bounding box center [290, 204] width 162 height 16
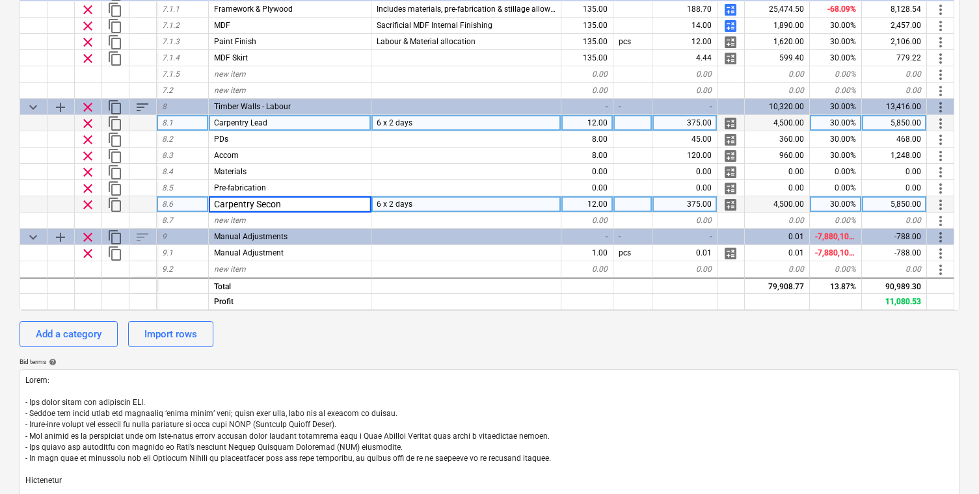
type input "Carpentry Second"
type textarea "x"
click at [435, 205] on div "6 x 2 days" at bounding box center [467, 204] width 190 height 16
click at [435, 205] on input "6 x 2 days" at bounding box center [466, 204] width 189 height 16
click at [393, 125] on span "6 x 2 days" at bounding box center [395, 122] width 36 height 9
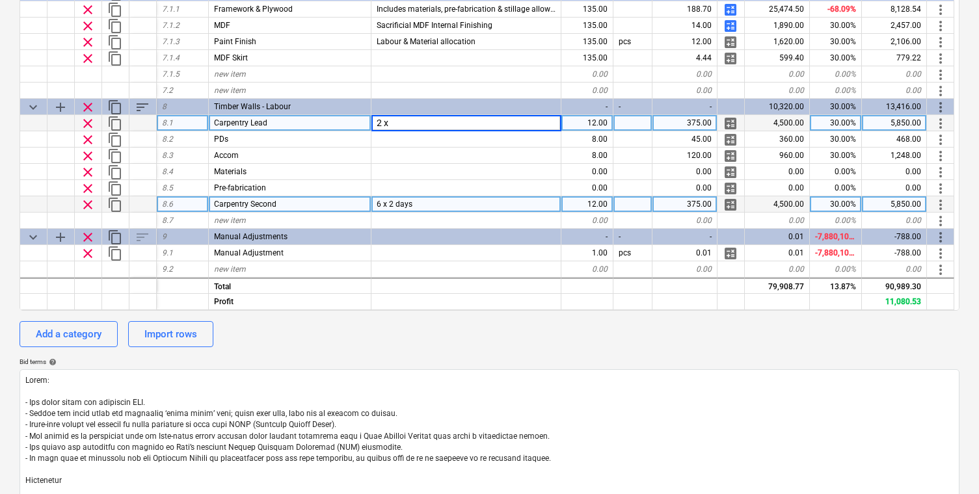
type input "2 x 2"
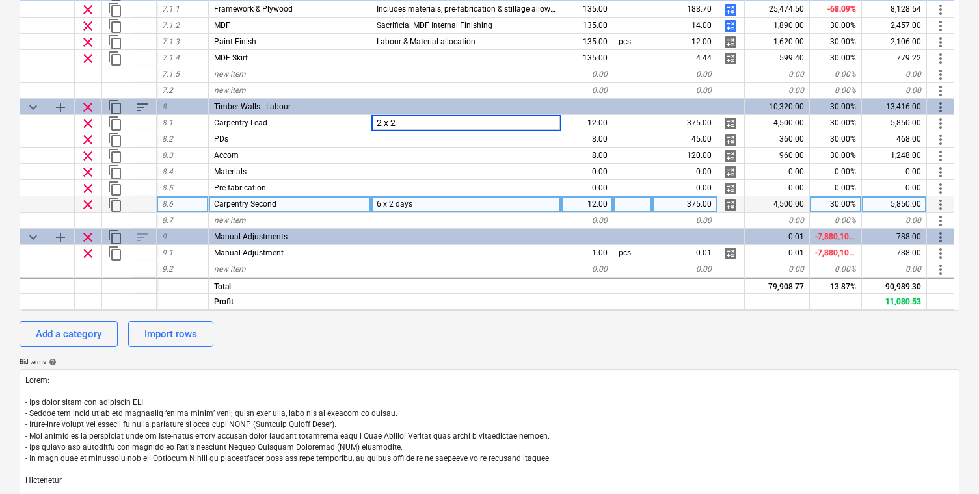
type textarea "x"
click at [413, 206] on div "6 x 2 days" at bounding box center [467, 204] width 190 height 16
type input "4 x 2"
type textarea "x"
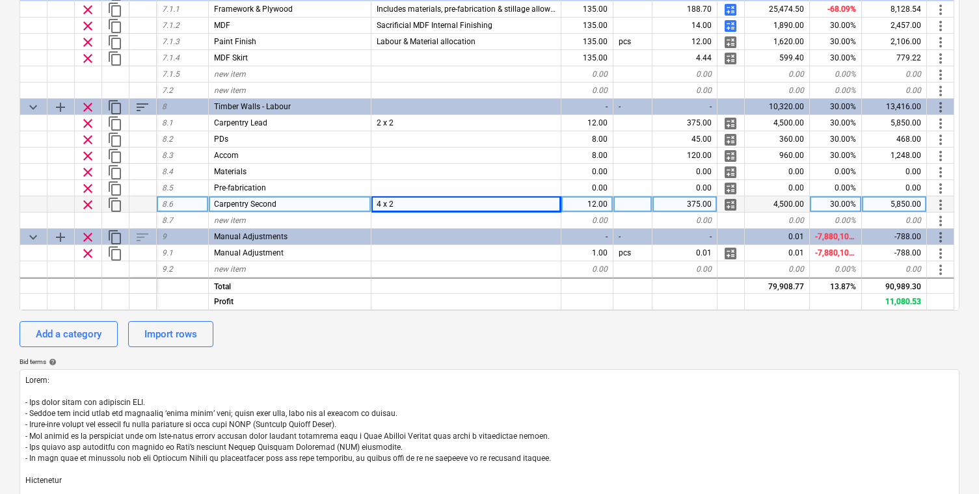
click at [595, 207] on div "12.00" at bounding box center [588, 204] width 52 height 16
type input "8"
type textarea "x"
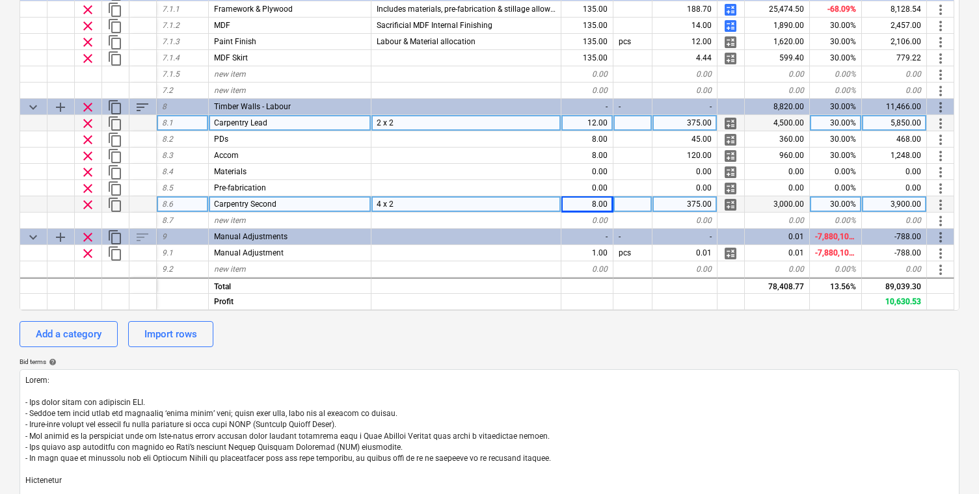
click at [592, 126] on div "12.00" at bounding box center [588, 123] width 52 height 16
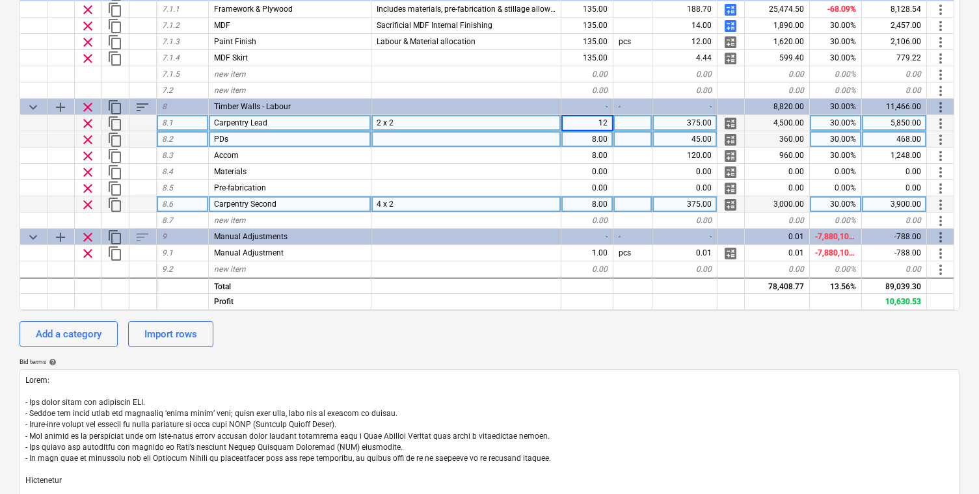
type input "4"
type textarea "x"
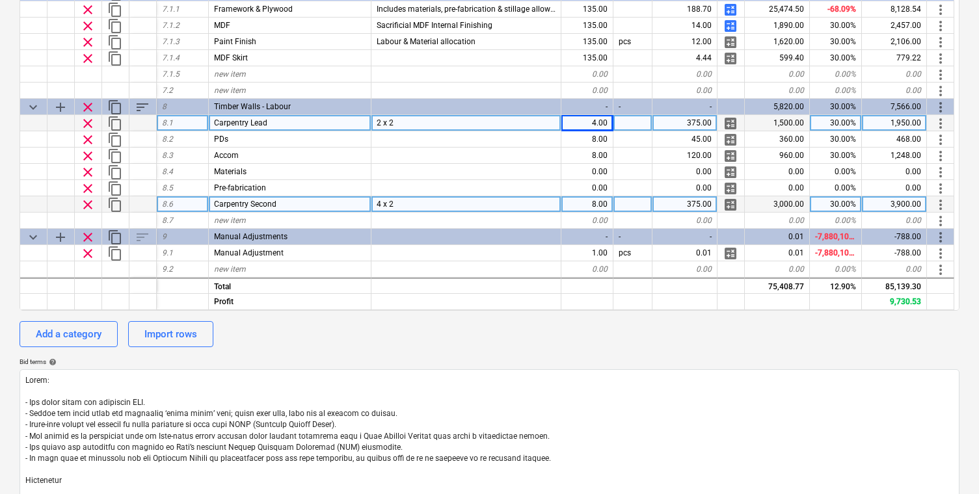
click at [700, 203] on div "375.00" at bounding box center [685, 204] width 65 height 16
type input "300"
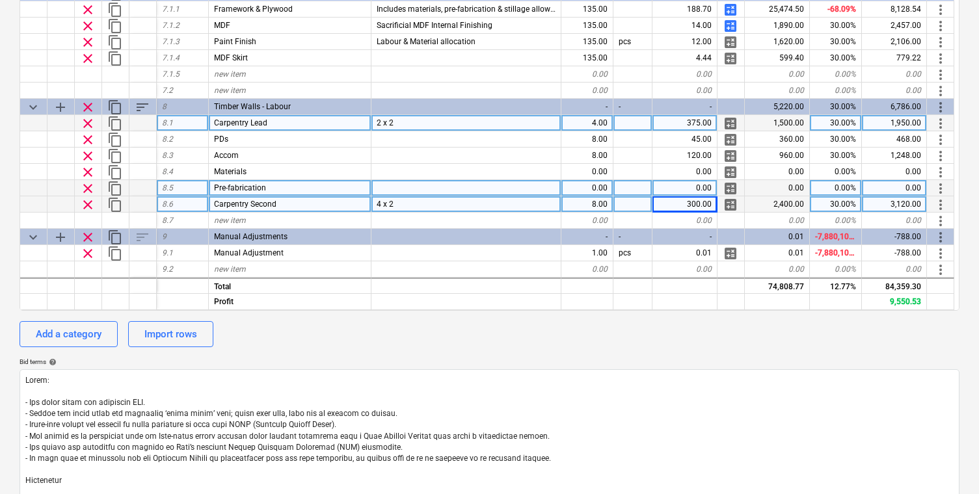
click at [87, 186] on span "clear" at bounding box center [88, 189] width 16 height 16
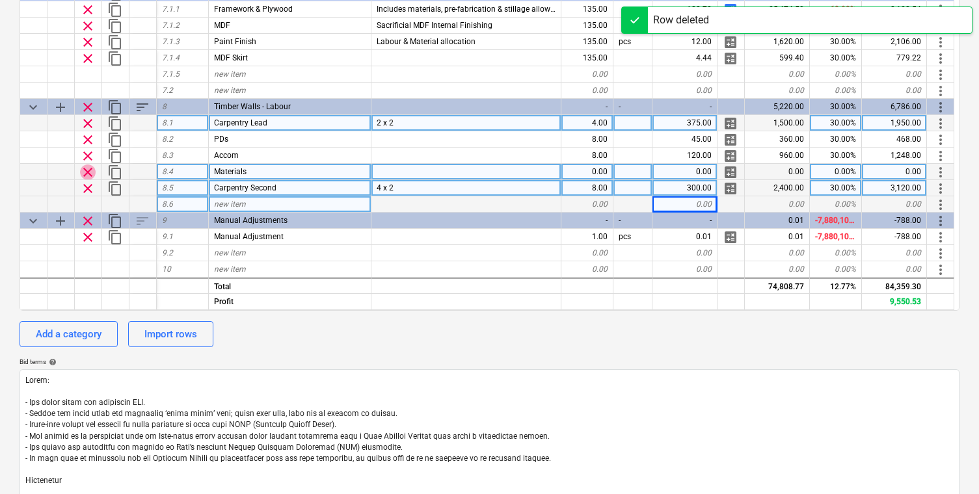
click at [88, 171] on span "clear" at bounding box center [88, 173] width 16 height 16
type textarea "x"
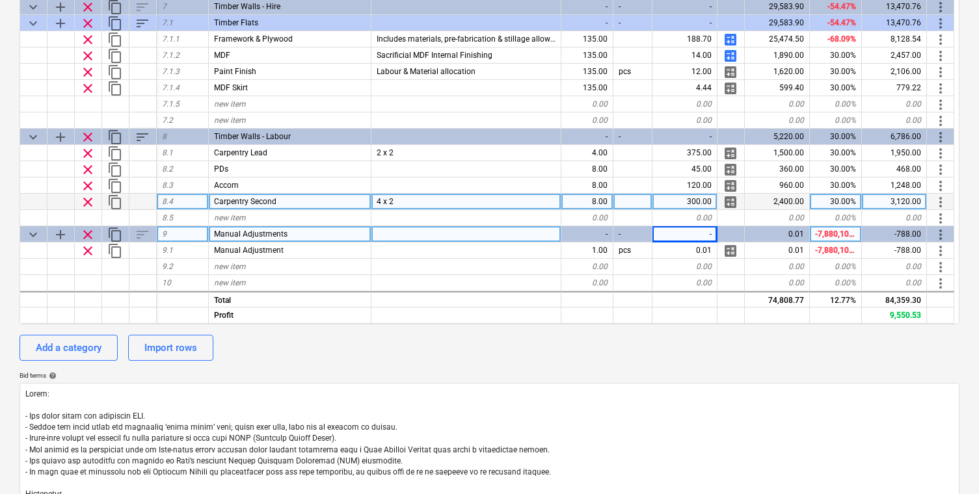
scroll to position [331, 0]
